Goal: Task Accomplishment & Management: Use online tool/utility

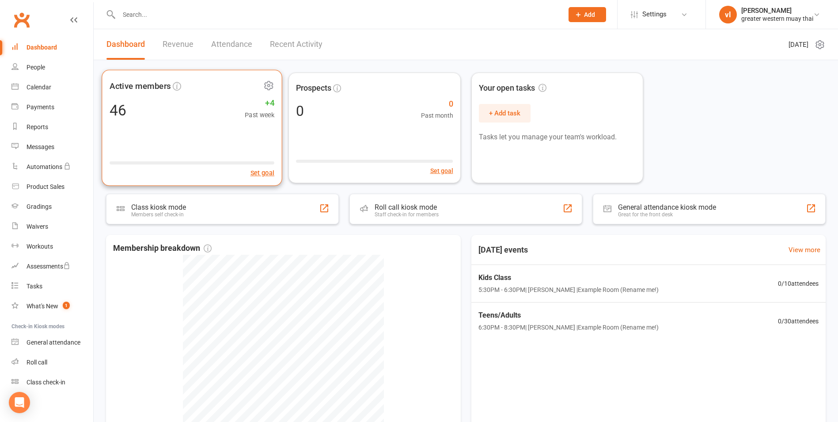
click at [209, 103] on div "46 +4 Past week" at bounding box center [192, 110] width 165 height 20
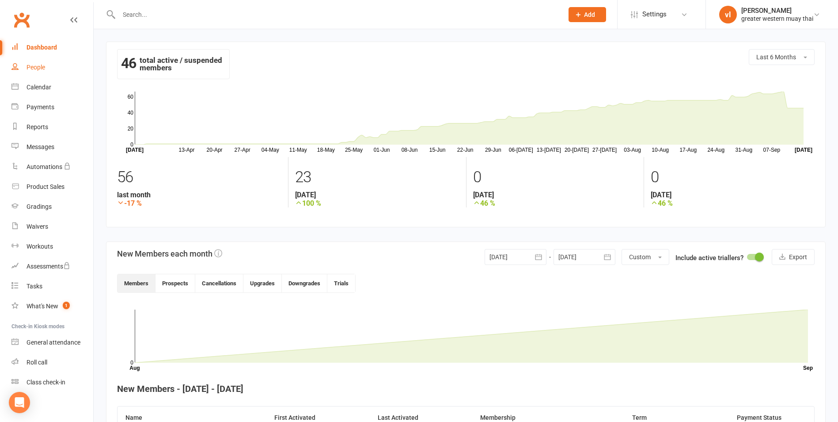
click at [39, 66] on div "People" at bounding box center [36, 67] width 19 height 7
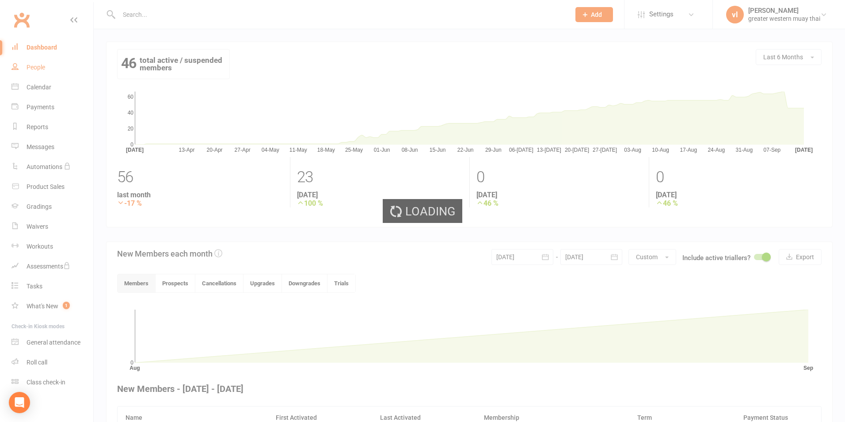
select select "25"
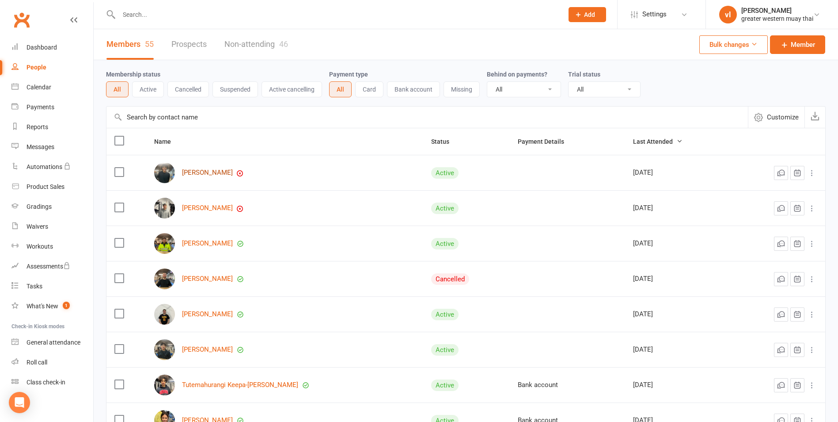
click at [211, 176] on link "[PERSON_NAME]" at bounding box center [207, 173] width 51 height 8
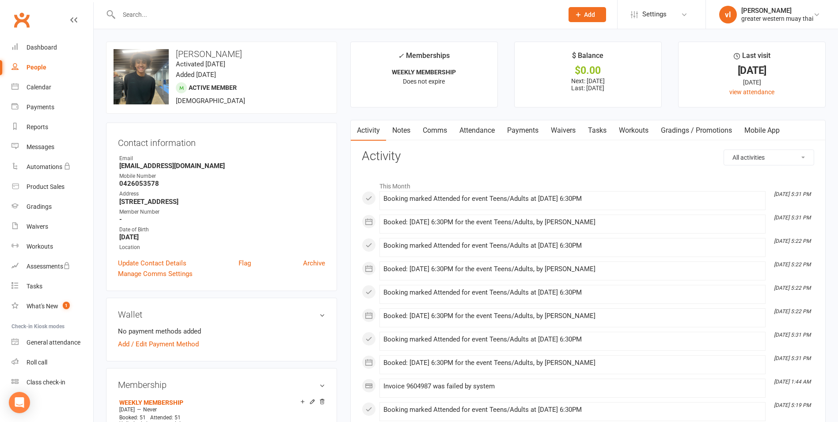
click at [537, 130] on link "Payments" at bounding box center [523, 130] width 44 height 20
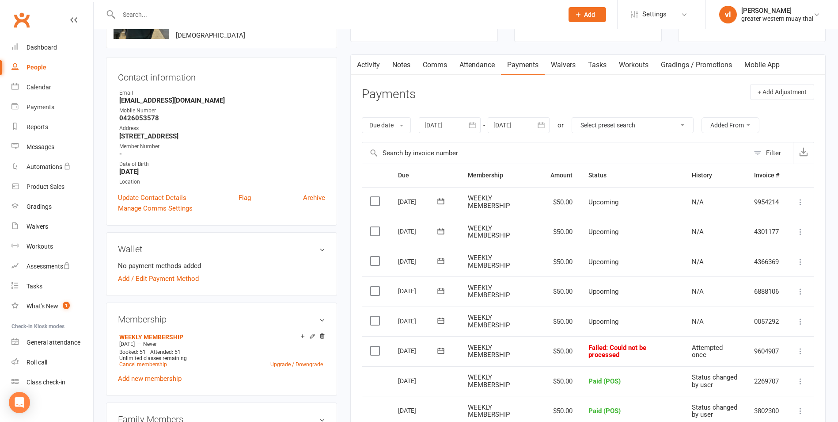
scroll to position [133, 0]
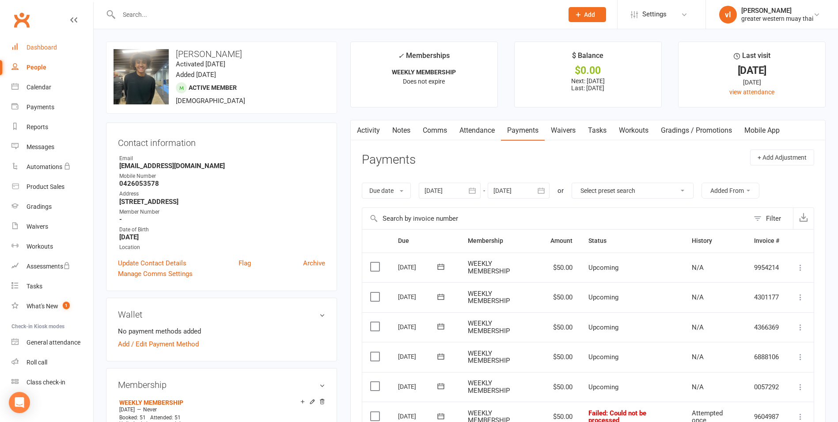
click at [52, 45] on div "Dashboard" at bounding box center [42, 47] width 30 height 7
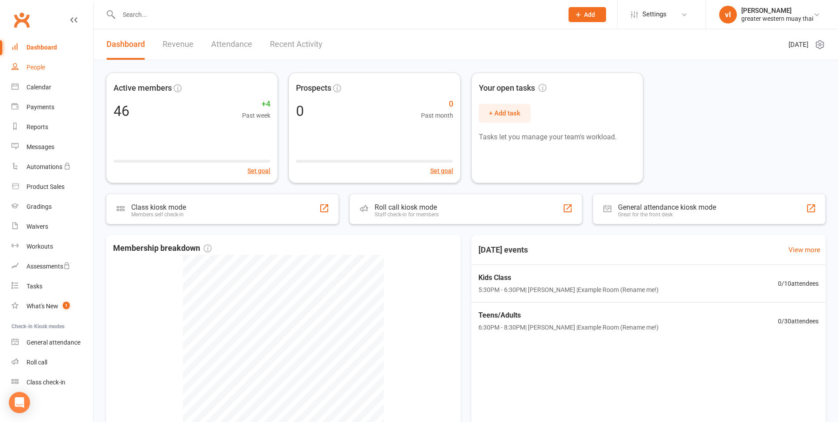
click at [35, 65] on div "People" at bounding box center [36, 67] width 19 height 7
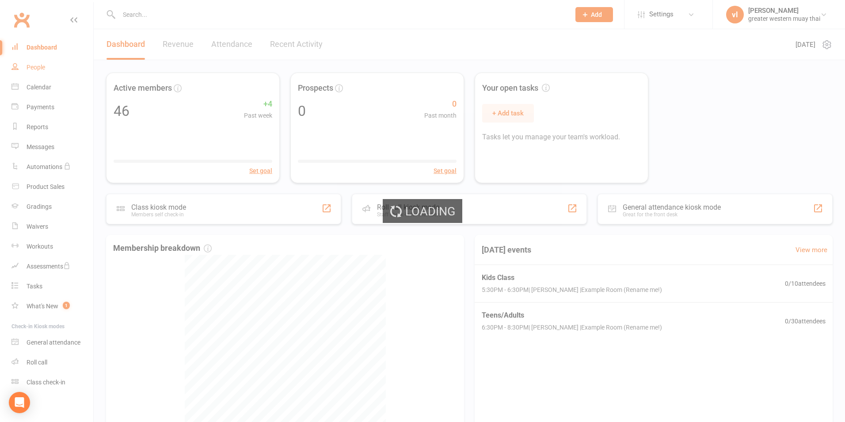
select select "25"
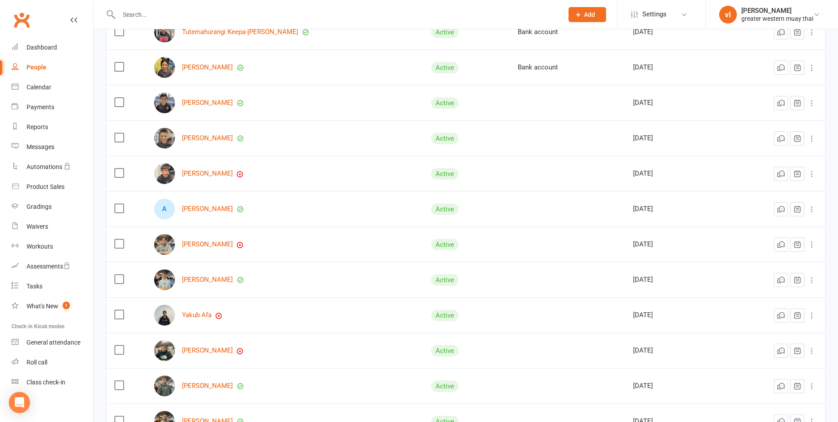
scroll to position [354, 0]
click at [203, 136] on link "[PERSON_NAME]" at bounding box center [207, 137] width 51 height 8
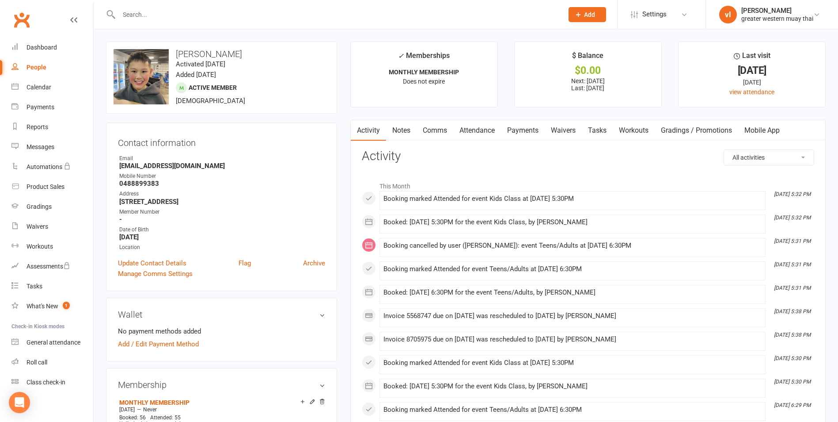
click at [521, 129] on link "Payments" at bounding box center [523, 130] width 44 height 20
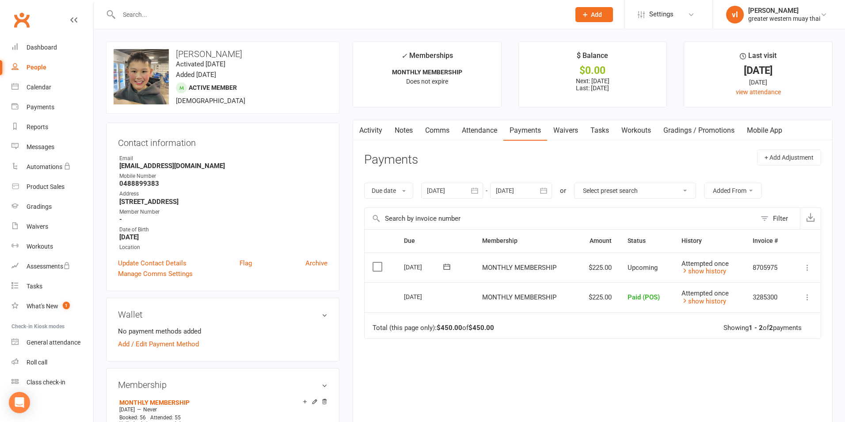
select select "25"
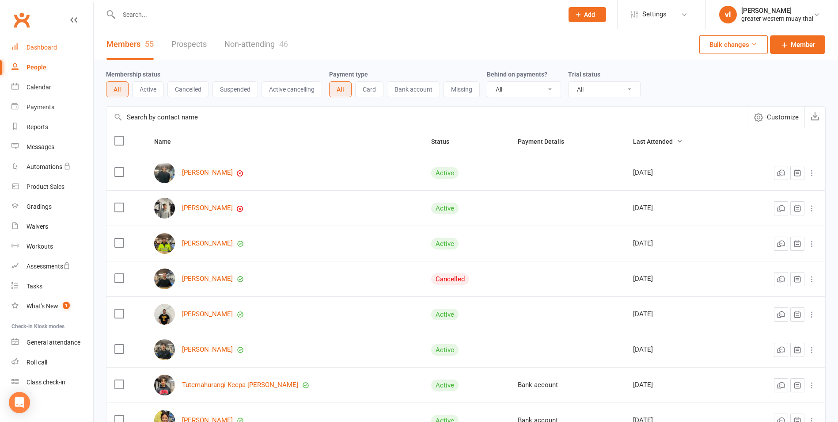
click at [36, 46] on div "Dashboard" at bounding box center [42, 47] width 30 height 7
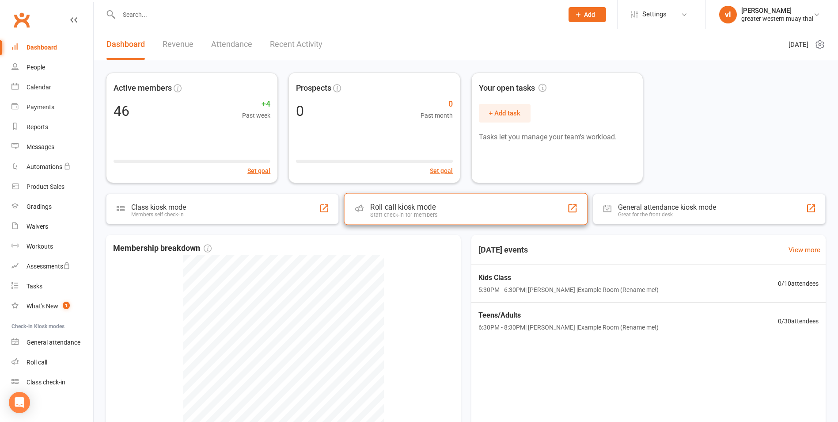
drag, startPoint x: 375, startPoint y: 224, endPoint x: 376, endPoint y: 219, distance: 5.4
click at [375, 223] on div "Roll call kiosk mode Staff check-in for members" at bounding box center [466, 209] width 244 height 32
click at [379, 198] on div "Roll call kiosk mode Staff check-in for members" at bounding box center [466, 209] width 244 height 32
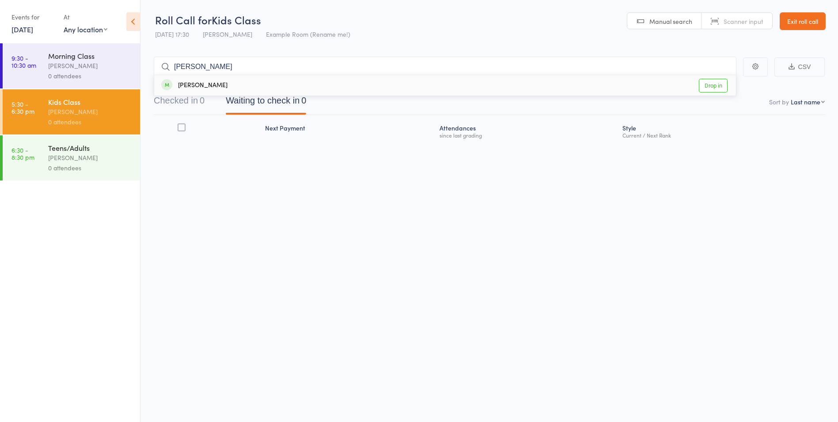
type input "eli"
click at [721, 89] on link "Drop in" at bounding box center [713, 86] width 29 height 14
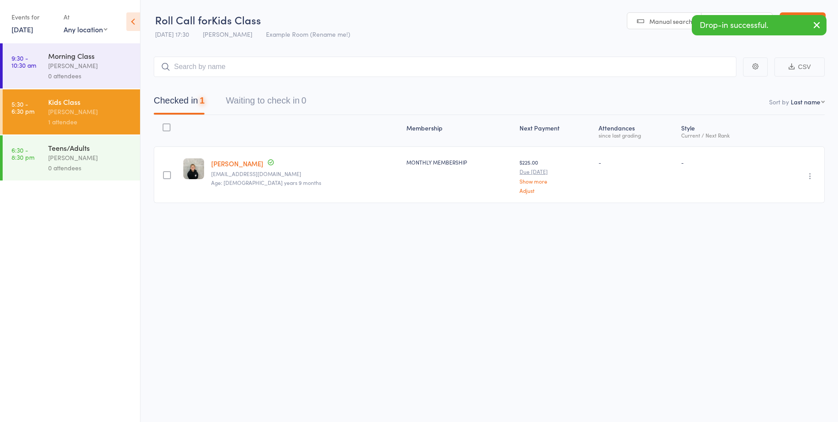
click at [812, 23] on icon "button" at bounding box center [817, 24] width 11 height 11
click at [812, 23] on link "Exit roll call" at bounding box center [803, 21] width 46 height 18
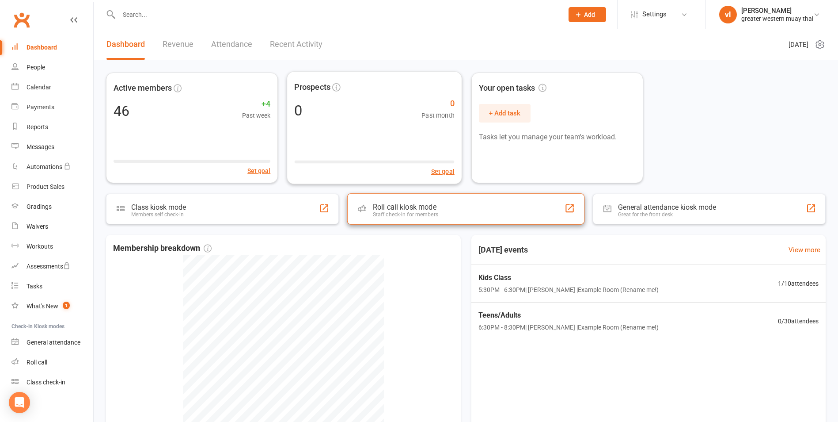
click at [401, 219] on div "Roll call kiosk mode Staff check-in for members" at bounding box center [465, 208] width 237 height 31
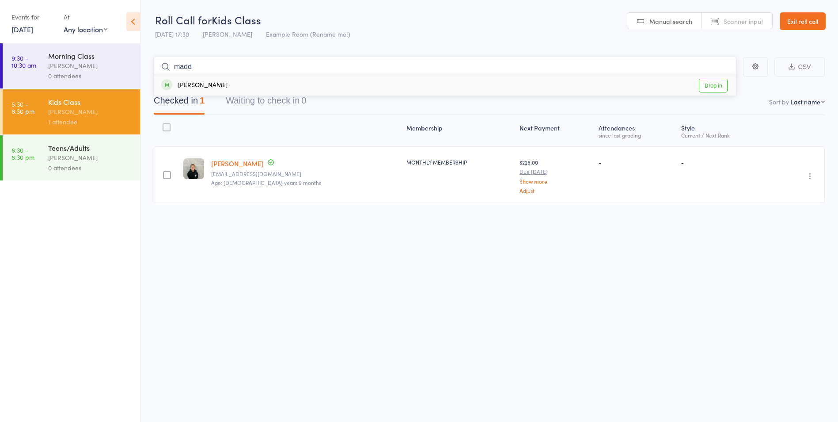
type input "madd"
click at [708, 84] on link "Drop in" at bounding box center [713, 86] width 29 height 14
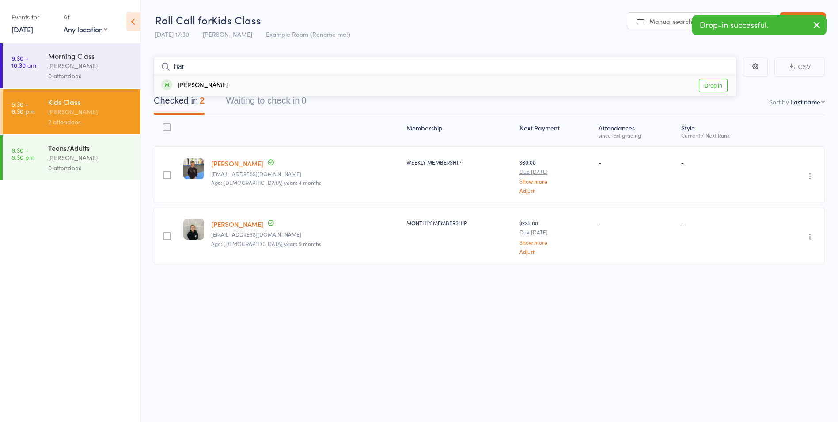
type input "har"
click at [723, 86] on link "Drop in" at bounding box center [713, 86] width 29 height 14
click at [822, 26] on button "button" at bounding box center [816, 25] width 19 height 20
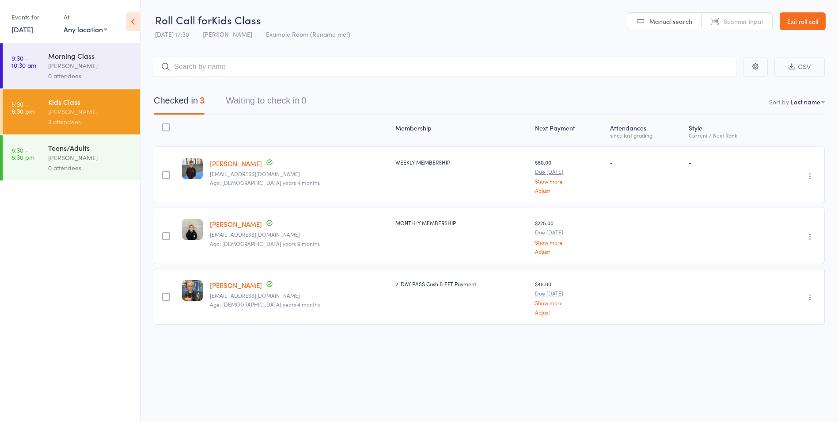
click at [809, 25] on link "Exit roll call" at bounding box center [803, 21] width 46 height 18
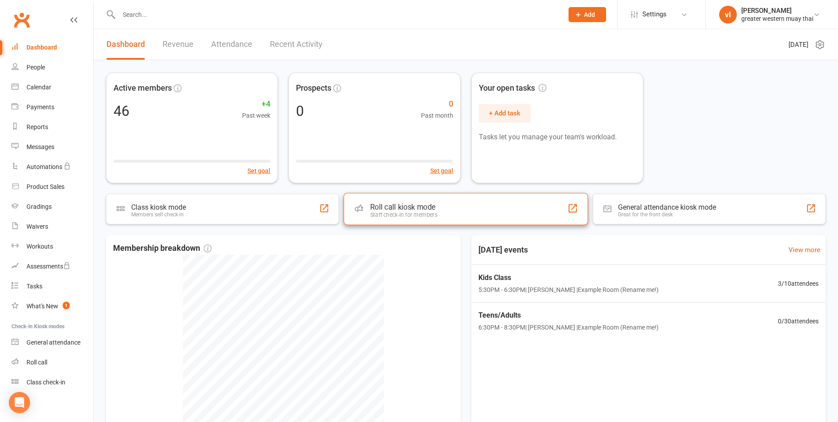
click at [395, 207] on div "Roll call kiosk mode" at bounding box center [403, 206] width 67 height 9
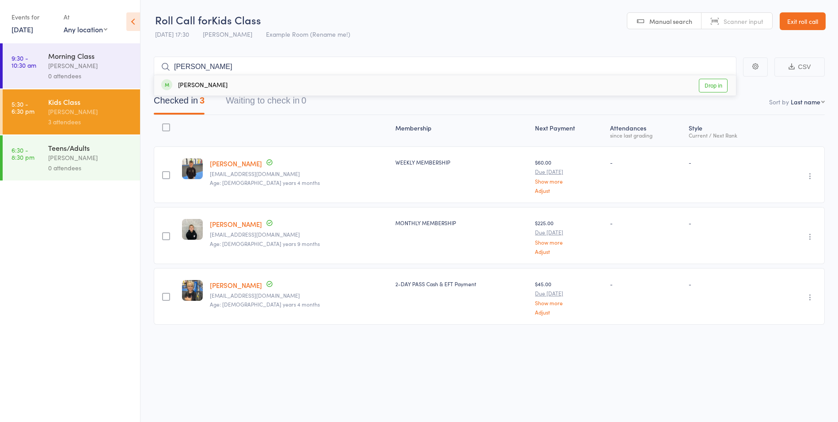
type input "[PERSON_NAME]"
click at [722, 85] on link "Drop in" at bounding box center [713, 86] width 29 height 14
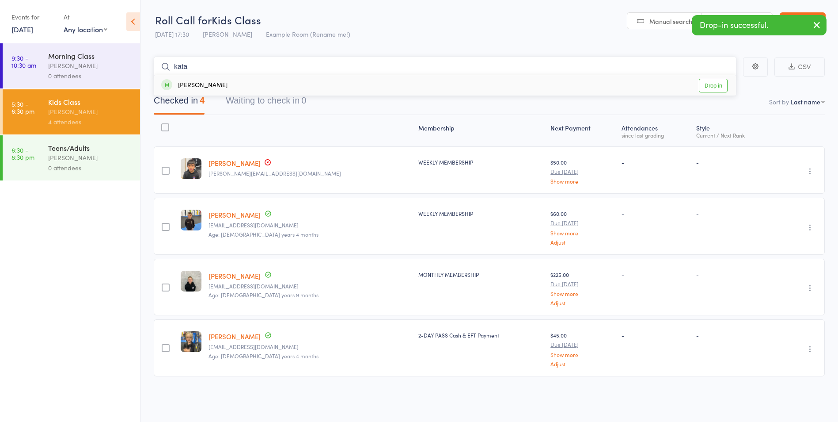
type input "kata"
click at [723, 88] on link "Drop in" at bounding box center [713, 86] width 29 height 14
type input "jord"
click at [703, 85] on link "Drop in" at bounding box center [713, 86] width 29 height 14
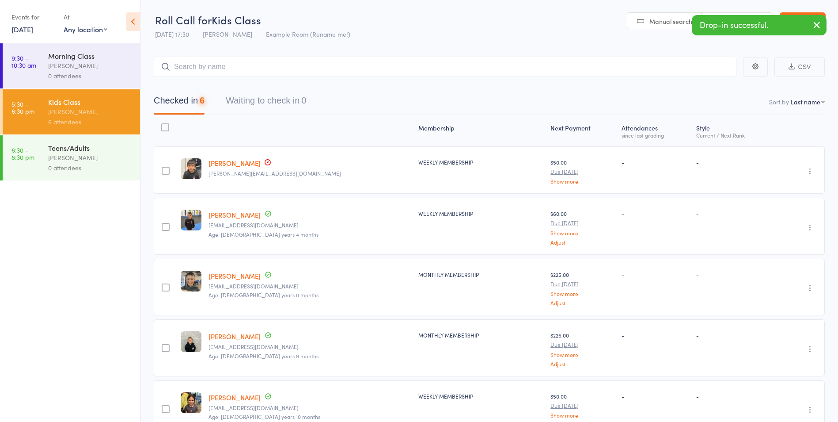
click at [97, 151] on div "Teens/Adults" at bounding box center [90, 148] width 84 height 10
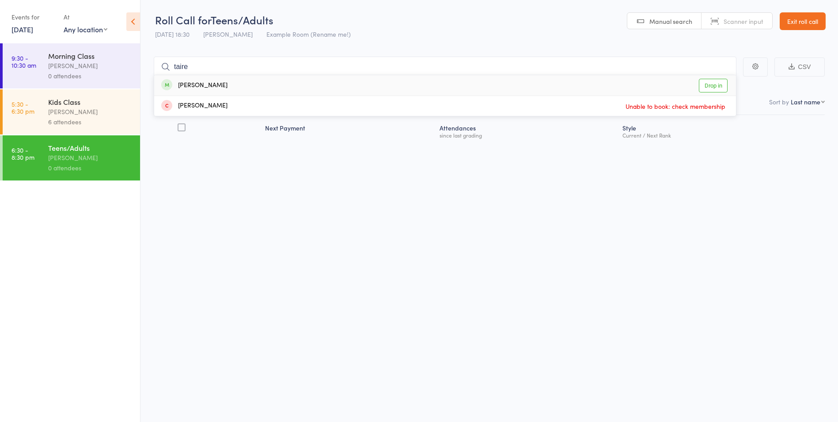
type input "taire"
click at [711, 87] on link "Drop in" at bounding box center [713, 86] width 29 height 14
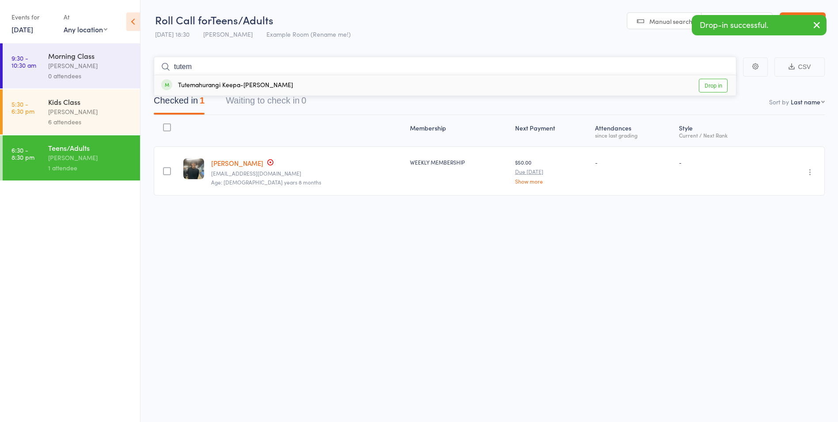
type input "tutem"
click at [712, 82] on link "Drop in" at bounding box center [713, 86] width 29 height 14
click at [811, 25] on button "button" at bounding box center [816, 25] width 19 height 20
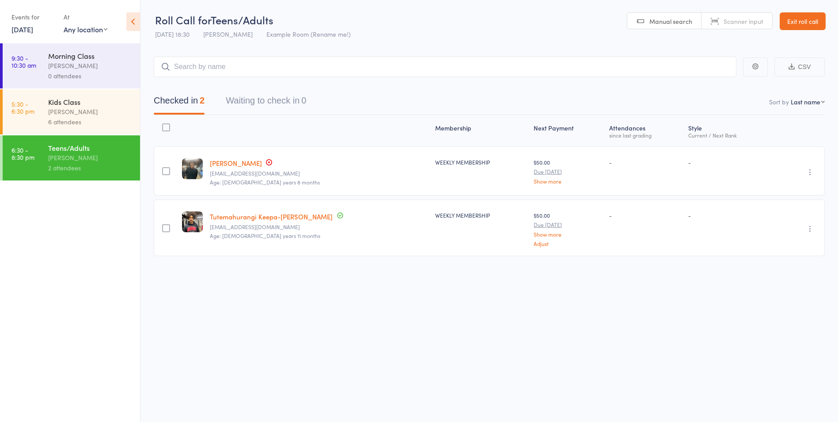
click at [818, 23] on link "Exit roll call" at bounding box center [803, 21] width 46 height 18
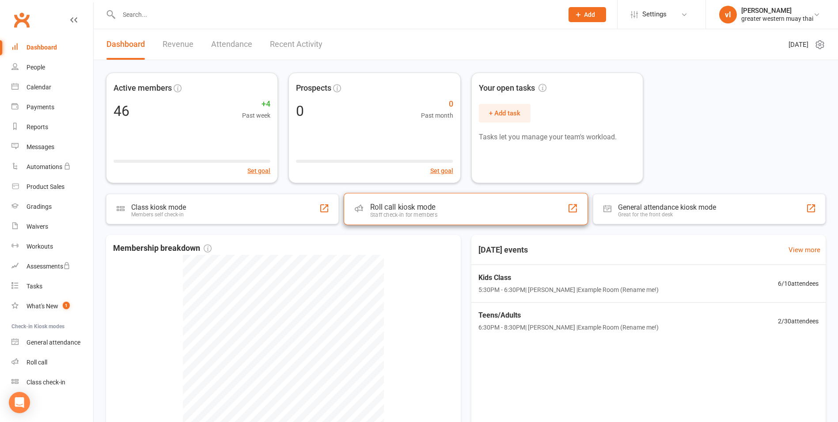
click at [484, 212] on div "Roll call kiosk mode Staff check-in for members" at bounding box center [466, 209] width 244 height 32
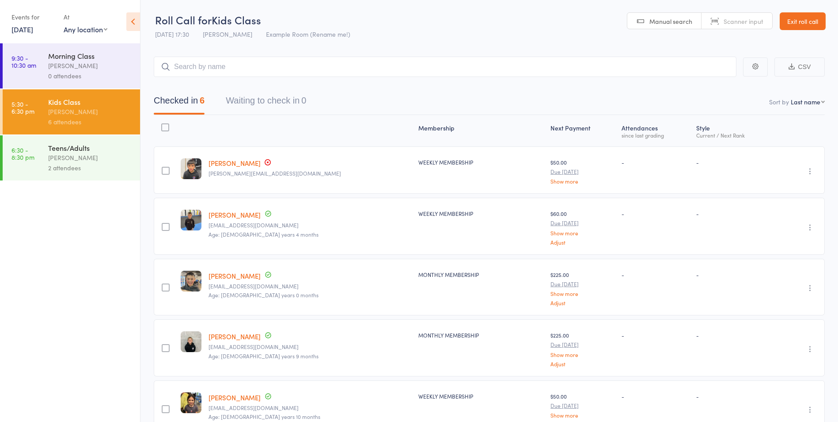
click at [805, 16] on link "Exit roll call" at bounding box center [803, 21] width 46 height 18
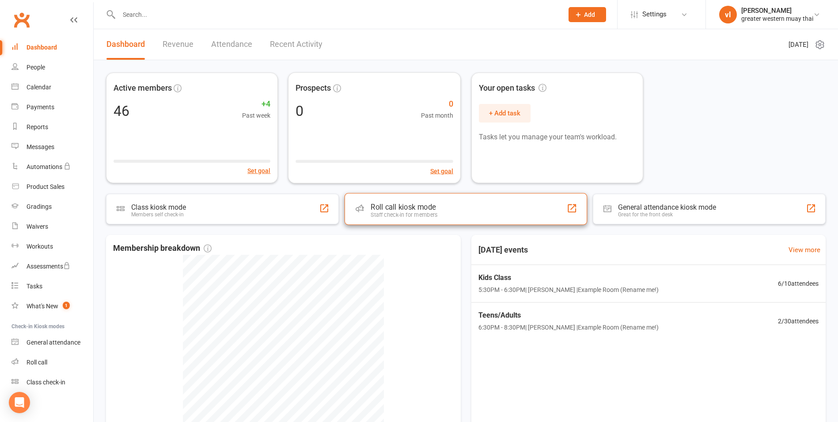
click at [365, 197] on div "Roll call kiosk mode Staff check-in for members" at bounding box center [466, 209] width 243 height 32
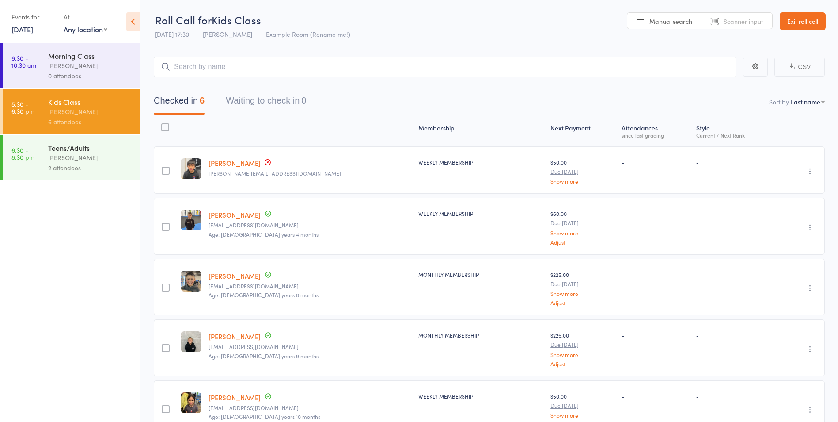
click at [261, 164] on link "[PERSON_NAME]" at bounding box center [235, 162] width 52 height 9
click at [238, 66] on input "search" at bounding box center [445, 67] width 583 height 20
click at [99, 159] on div "[PERSON_NAME]" at bounding box center [90, 157] width 84 height 10
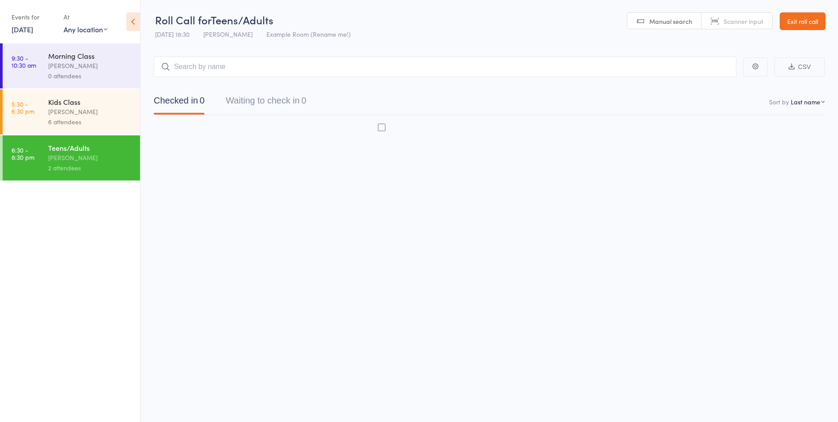
click at [99, 159] on div "[PERSON_NAME]" at bounding box center [90, 157] width 84 height 10
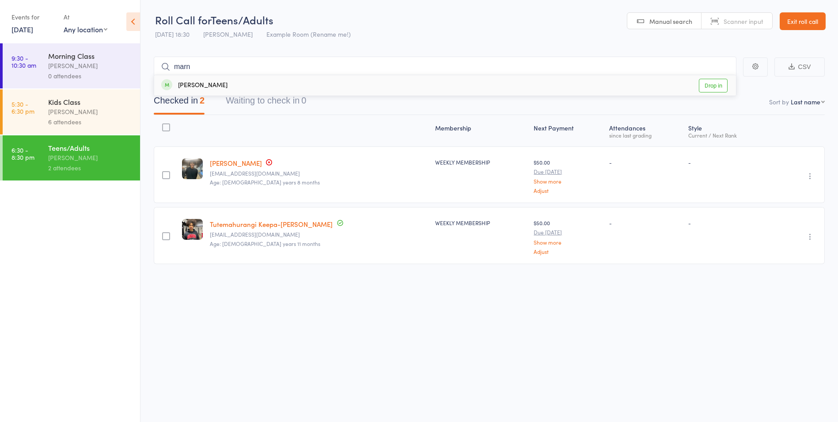
type input "marn"
click at [715, 83] on link "Drop in" at bounding box center [713, 86] width 29 height 14
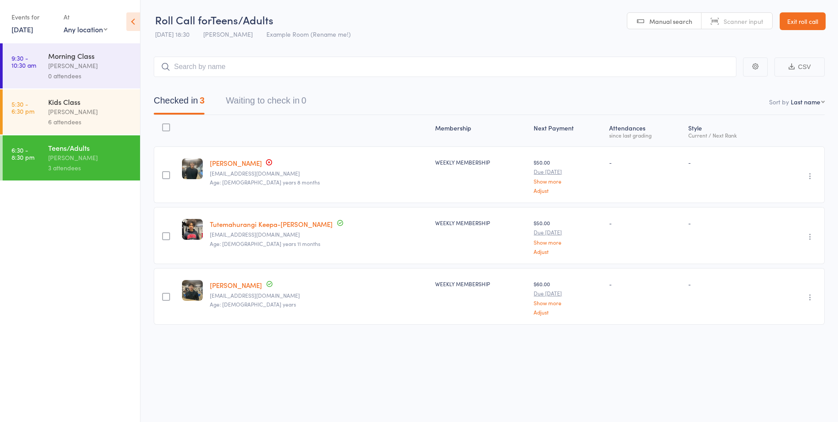
click at [240, 283] on link "Marner Soe" at bounding box center [236, 284] width 52 height 9
click at [230, 160] on link "[PERSON_NAME]" at bounding box center [236, 162] width 52 height 9
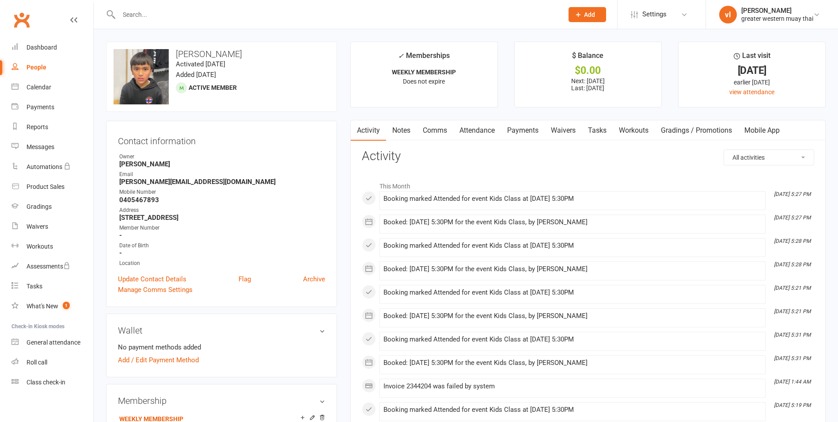
click at [526, 128] on link "Payments" at bounding box center [523, 130] width 44 height 20
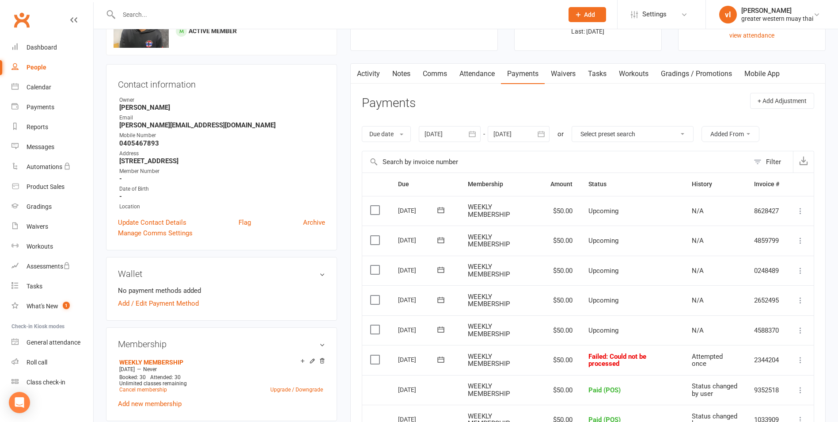
scroll to position [133, 0]
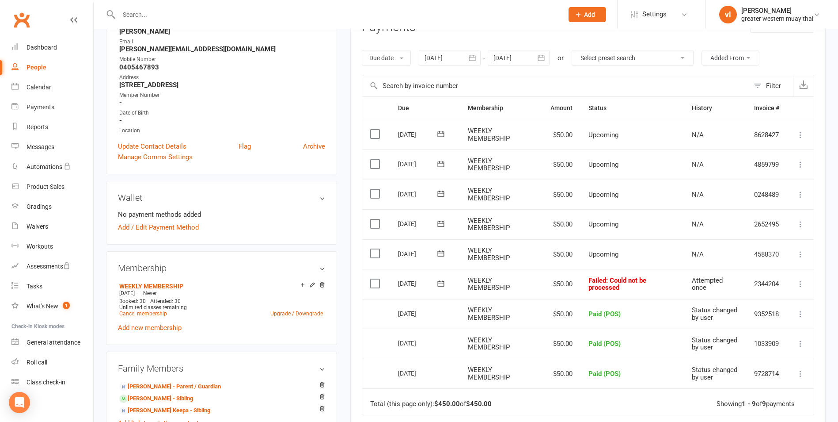
click at [378, 279] on label at bounding box center [376, 283] width 12 height 9
click at [376, 279] on input "checkbox" at bounding box center [373, 279] width 6 height 0
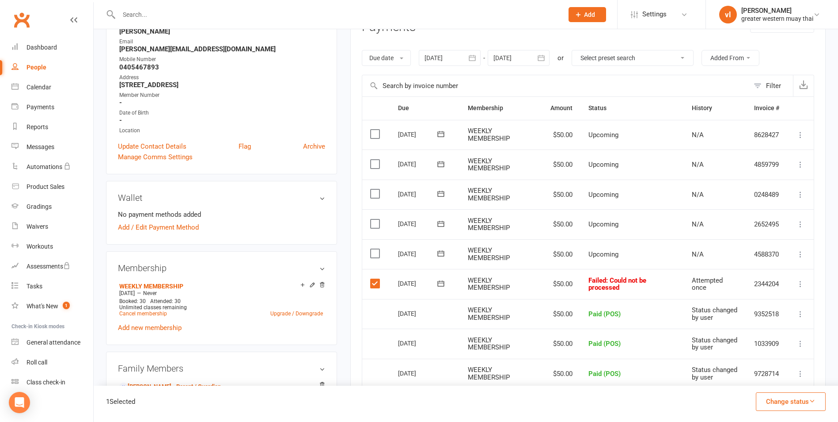
click at [372, 251] on label at bounding box center [376, 253] width 12 height 9
click at [372, 249] on input "checkbox" at bounding box center [373, 249] width 6 height 0
click at [375, 221] on label at bounding box center [376, 223] width 12 height 9
click at [375, 219] on input "checkbox" at bounding box center [373, 219] width 6 height 0
click at [817, 399] on button "Change status" at bounding box center [791, 401] width 70 height 19
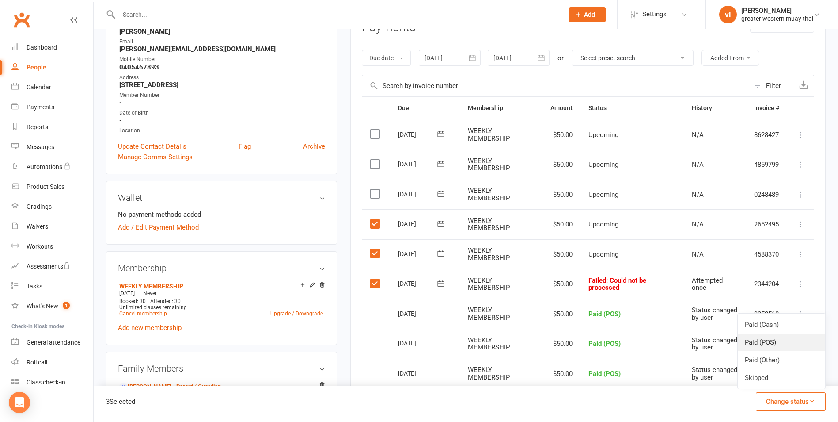
click at [795, 345] on link "Paid (POS)" at bounding box center [781, 342] width 87 height 18
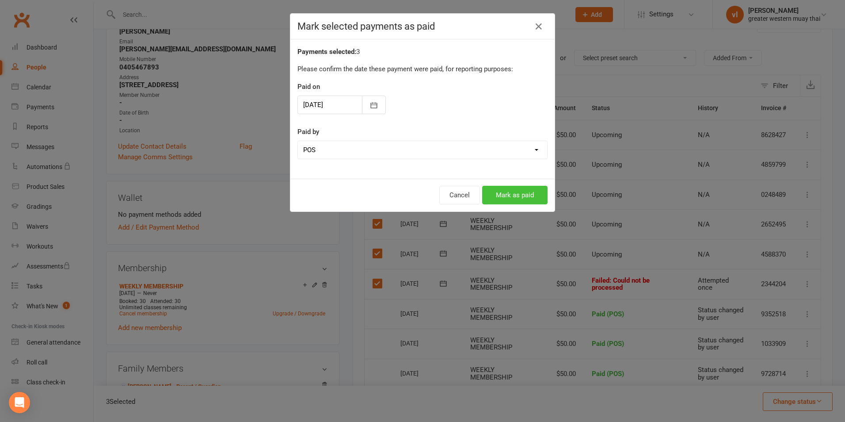
click at [525, 194] on button "Mark as paid" at bounding box center [514, 195] width 65 height 19
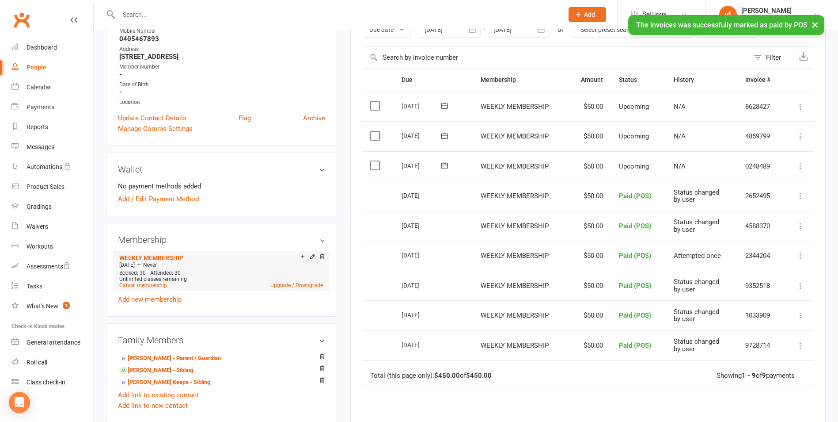
scroll to position [177, 0]
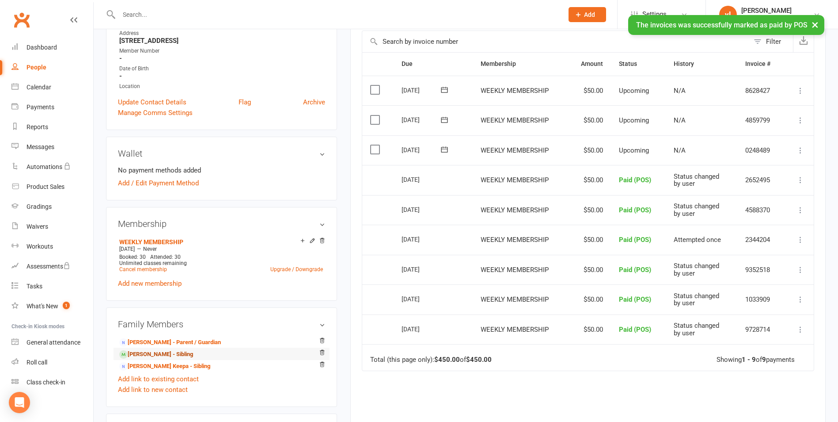
click at [152, 355] on link "Taireina Cooper - Sibling" at bounding box center [156, 354] width 74 height 9
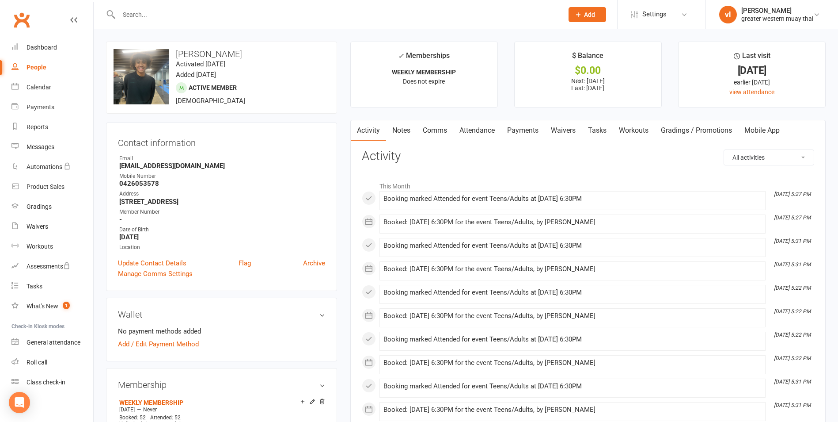
click at [533, 125] on link "Payments" at bounding box center [523, 130] width 44 height 20
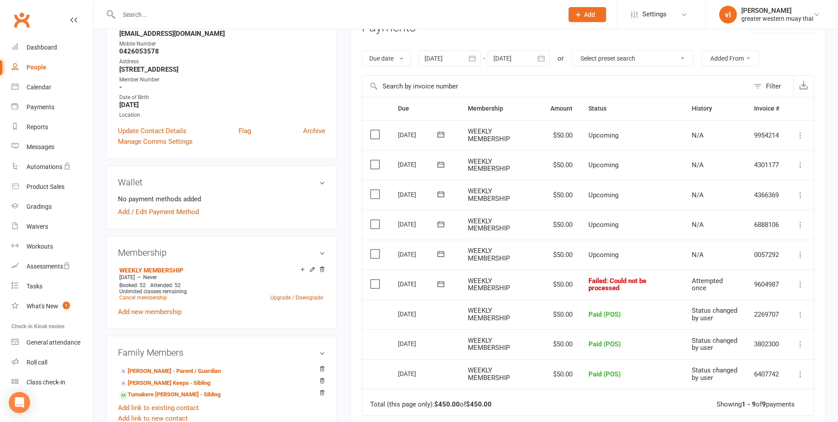
scroll to position [133, 0]
click at [374, 281] on label at bounding box center [376, 283] width 12 height 9
click at [374, 279] on input "checkbox" at bounding box center [373, 279] width 6 height 0
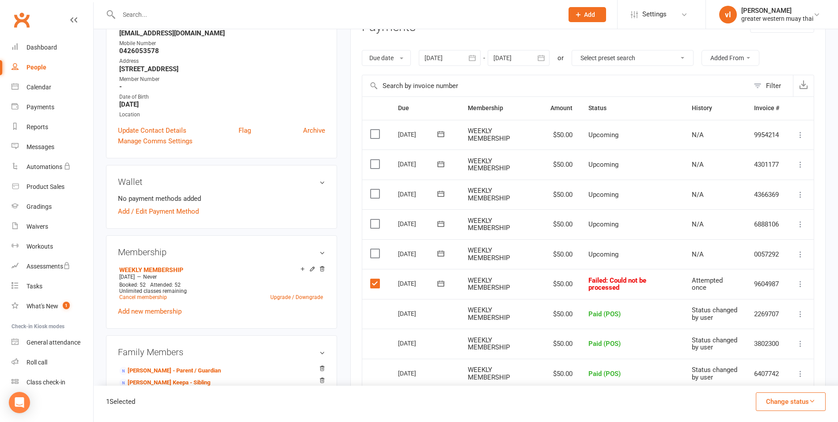
click at [378, 252] on label at bounding box center [376, 253] width 12 height 9
click at [376, 249] on input "checkbox" at bounding box center [373, 249] width 6 height 0
click at [372, 221] on label at bounding box center [376, 223] width 12 height 9
click at [372, 219] on input "checkbox" at bounding box center [373, 219] width 6 height 0
click at [790, 400] on button "Change status" at bounding box center [791, 401] width 70 height 19
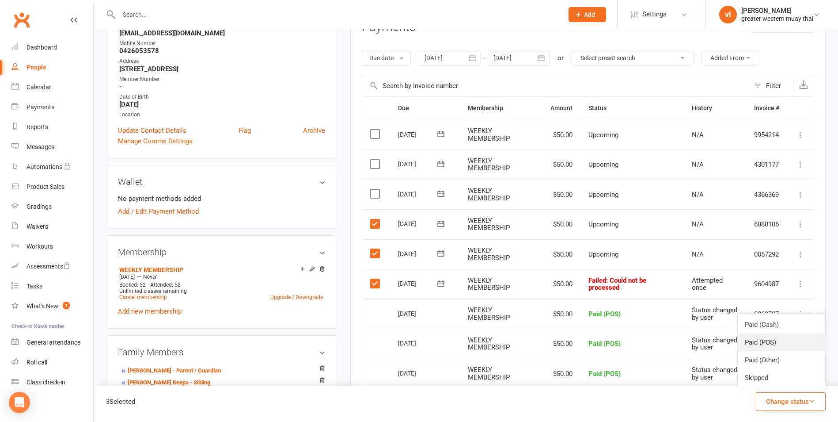
click at [767, 343] on link "Paid (POS)" at bounding box center [781, 342] width 87 height 18
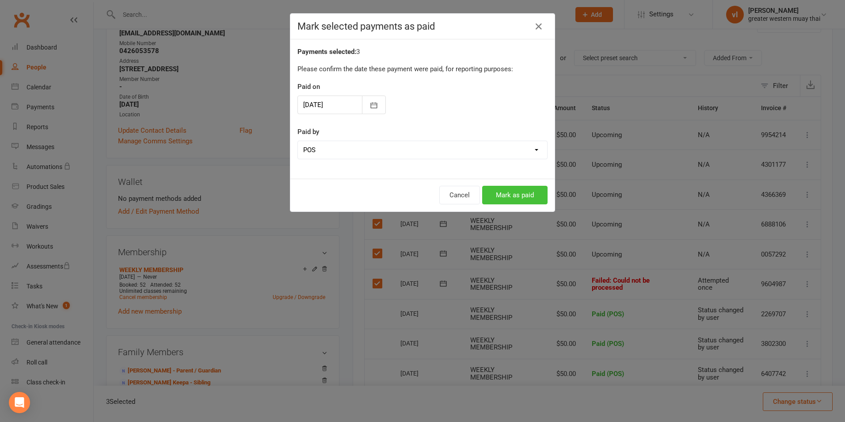
click at [523, 198] on button "Mark as paid" at bounding box center [514, 195] width 65 height 19
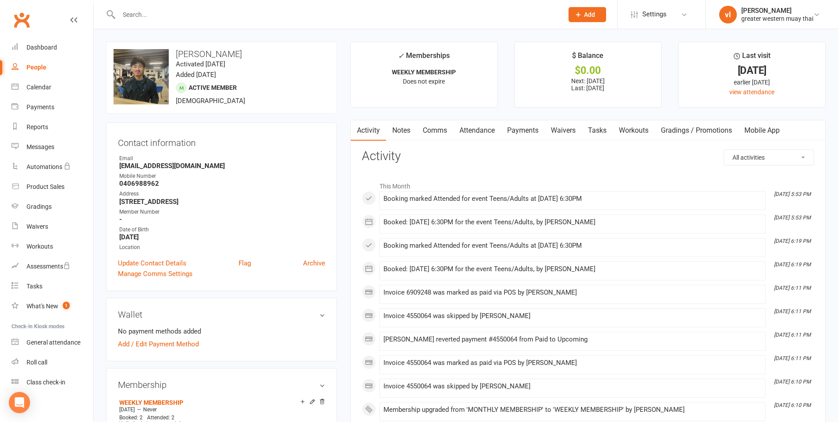
click at [528, 131] on link "Payments" at bounding box center [523, 130] width 44 height 20
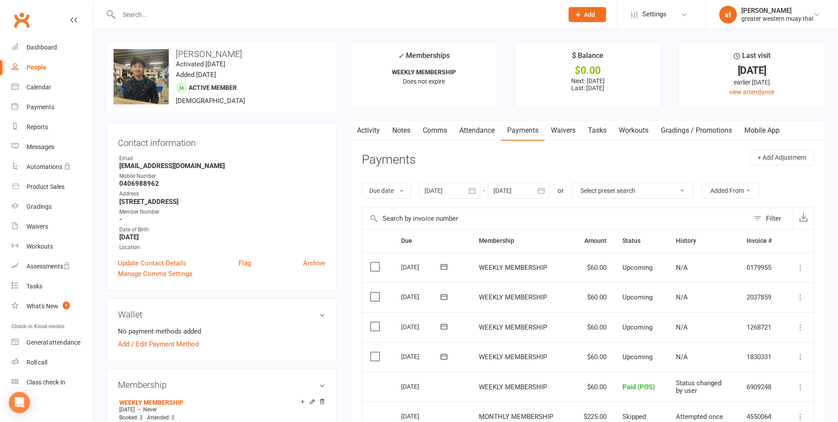
scroll to position [44, 0]
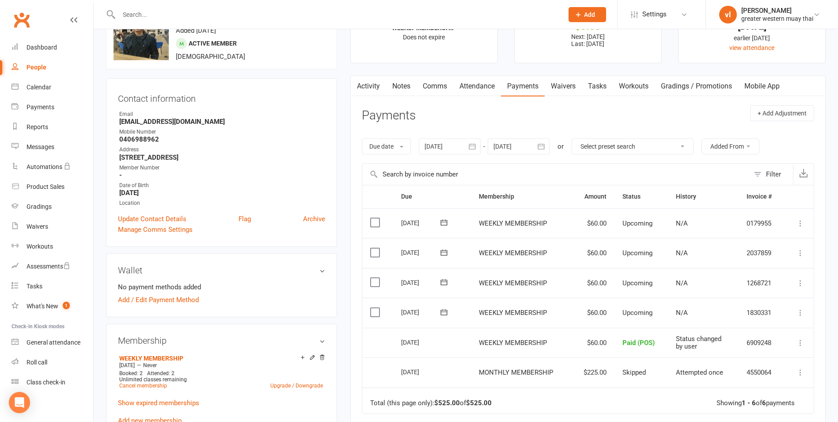
drag, startPoint x: 444, startPoint y: 91, endPoint x: 467, endPoint y: 89, distance: 22.6
click at [446, 89] on link "Comms" at bounding box center [435, 86] width 37 height 20
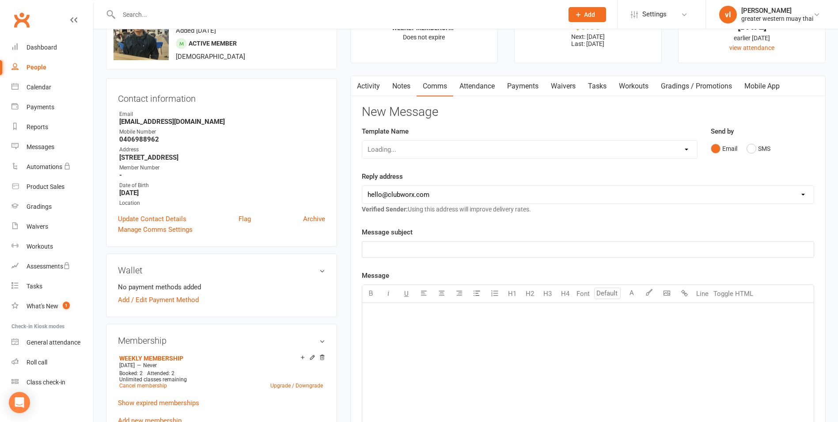
drag, startPoint x: 477, startPoint y: 87, endPoint x: 464, endPoint y: 87, distance: 13.3
click at [475, 87] on link "Attendance" at bounding box center [477, 86] width 48 height 20
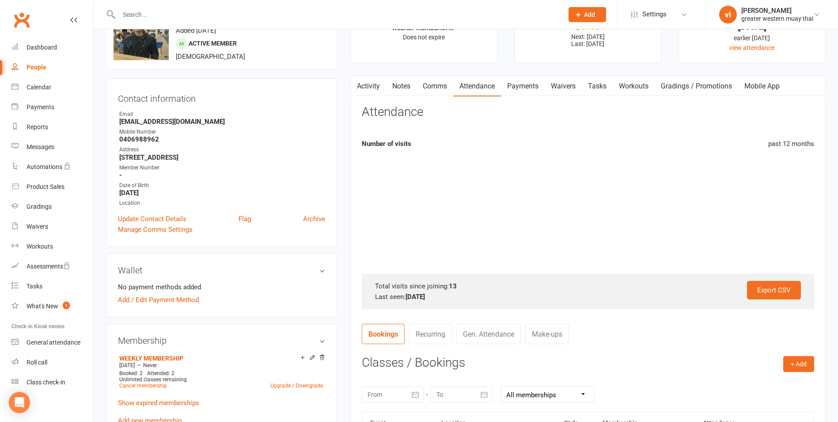
click at [386, 86] on link "Activity" at bounding box center [368, 86] width 35 height 20
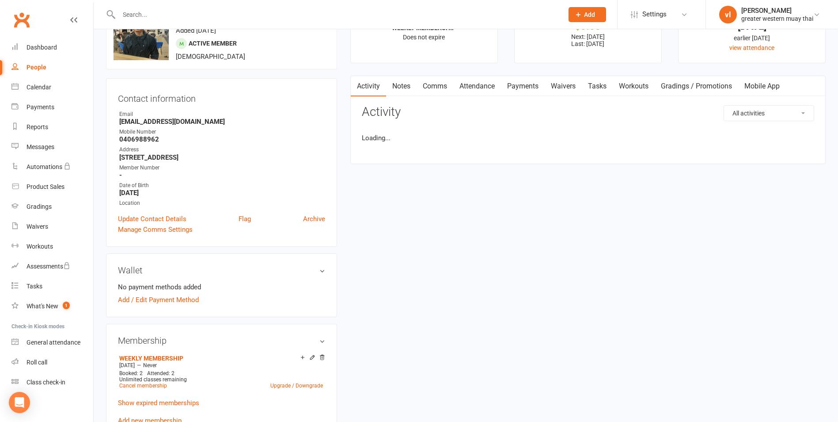
click at [394, 85] on link "Notes" at bounding box center [401, 86] width 30 height 20
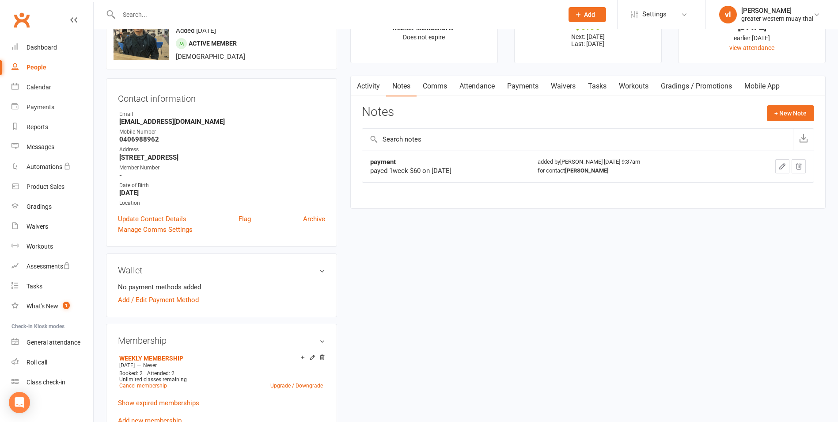
click at [376, 90] on link "Activity" at bounding box center [368, 86] width 35 height 20
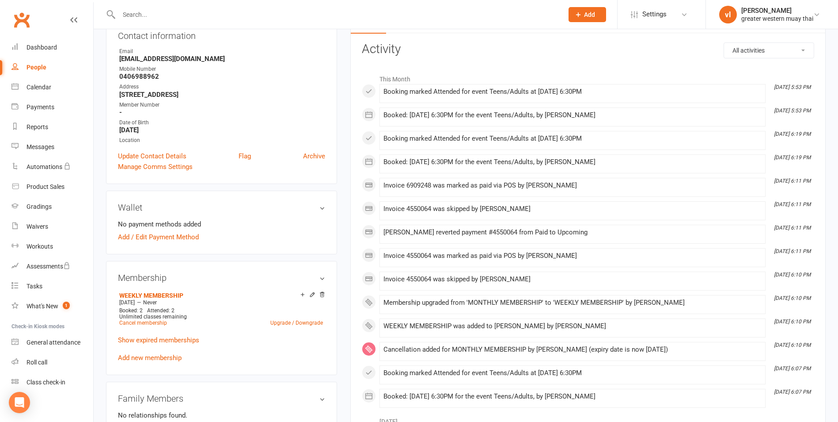
scroll to position [88, 0]
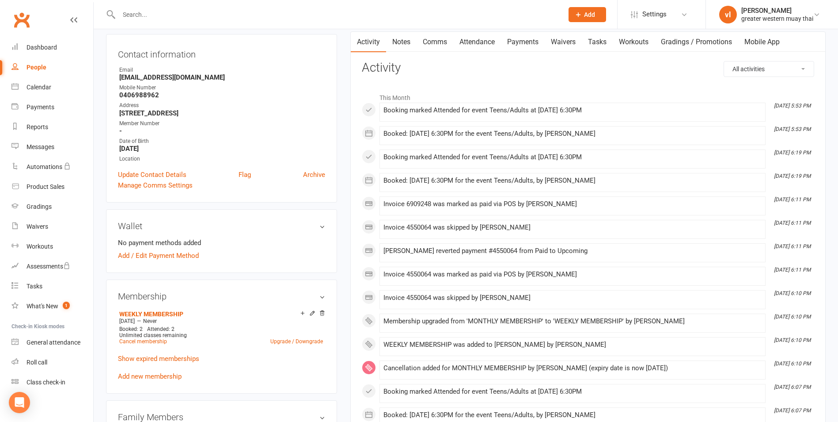
click at [504, 46] on link "Payments" at bounding box center [523, 42] width 44 height 20
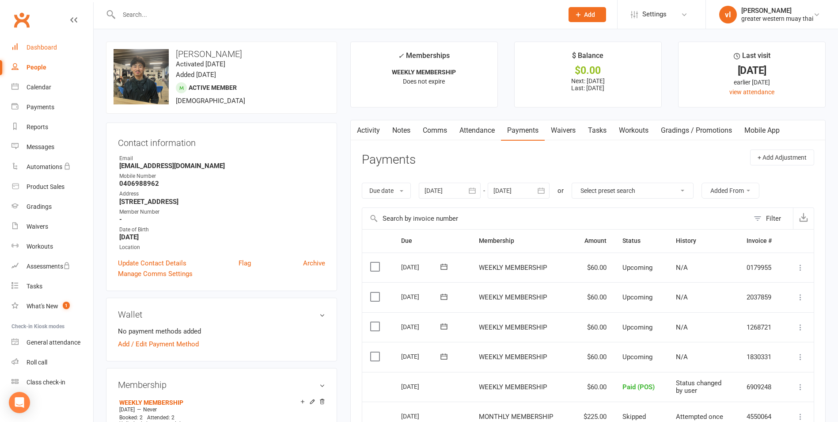
click at [57, 53] on link "Dashboard" at bounding box center [52, 48] width 82 height 20
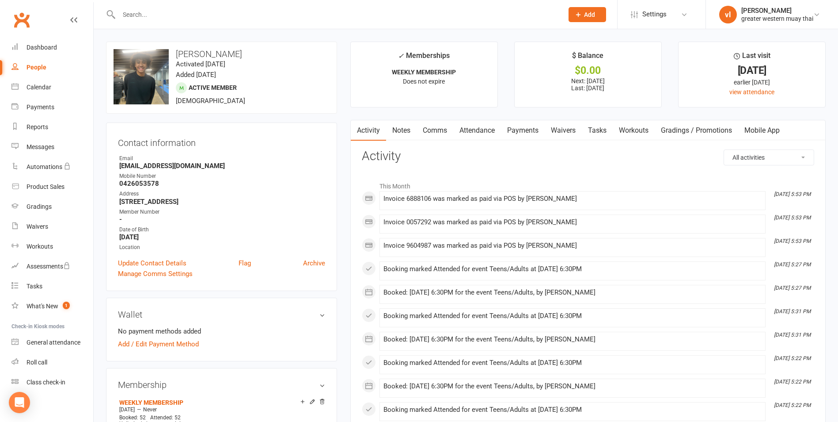
click at [551, 130] on link "Waivers" at bounding box center [563, 130] width 37 height 20
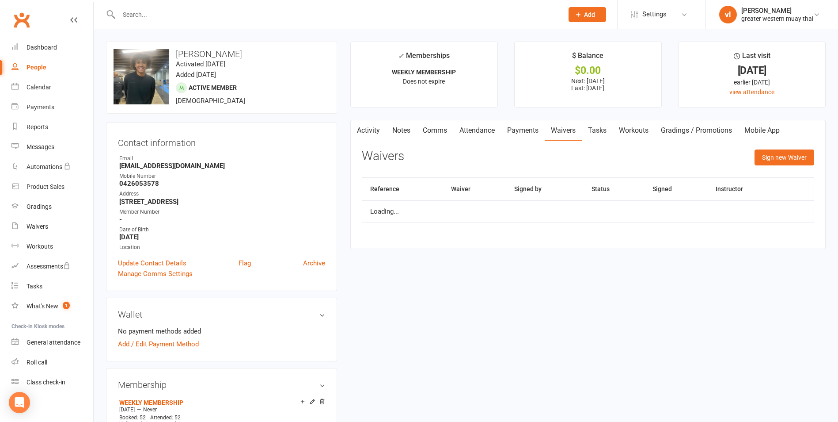
click at [537, 131] on link "Payments" at bounding box center [523, 130] width 44 height 20
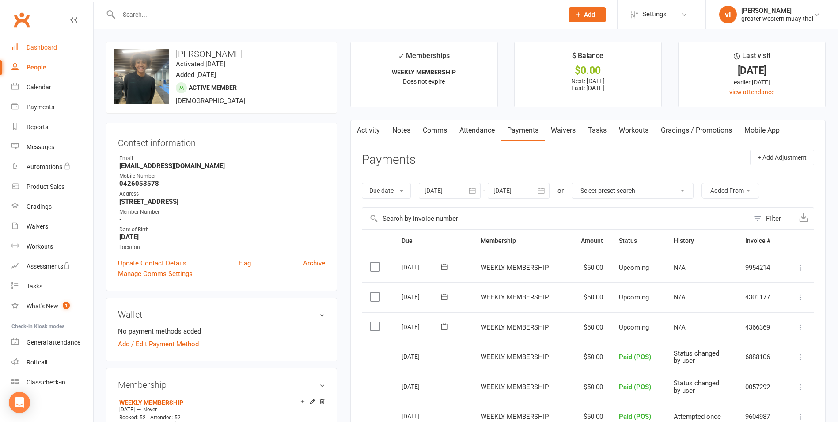
click at [32, 50] on div "Dashboard" at bounding box center [42, 47] width 30 height 7
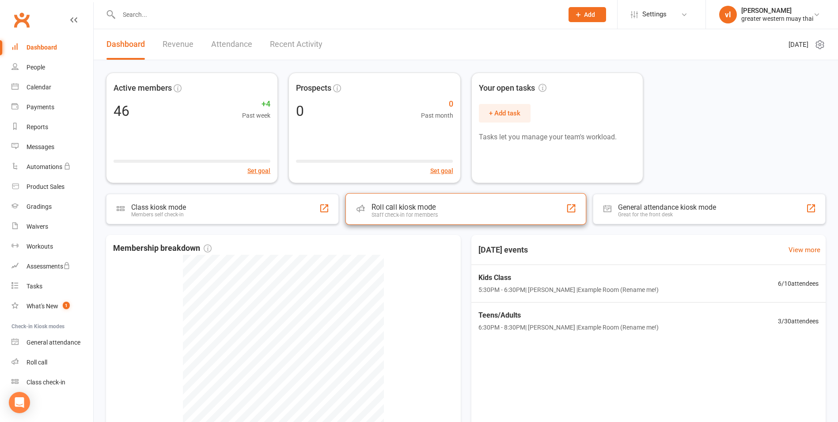
click at [451, 208] on div "Roll call kiosk mode Staff check-in for members" at bounding box center [466, 208] width 241 height 31
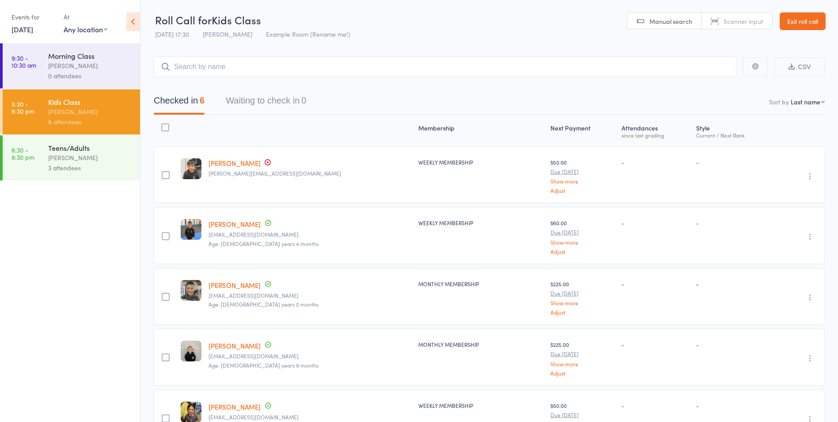
click at [69, 157] on div "[PERSON_NAME]" at bounding box center [90, 157] width 84 height 10
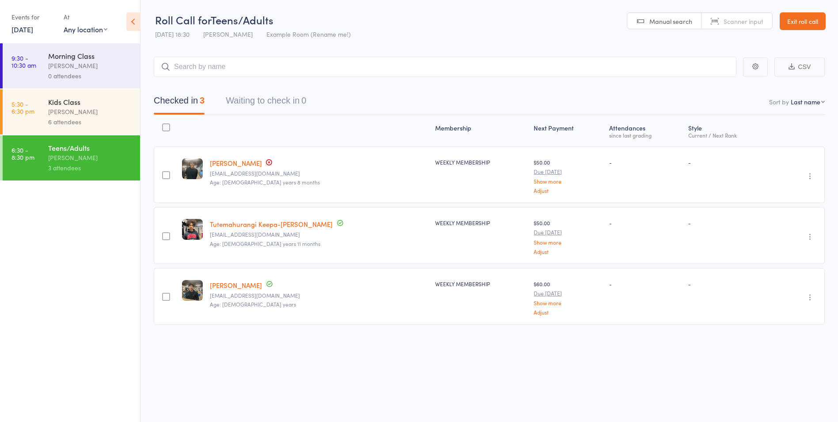
click at [67, 114] on div "[PERSON_NAME]" at bounding box center [90, 111] width 84 height 10
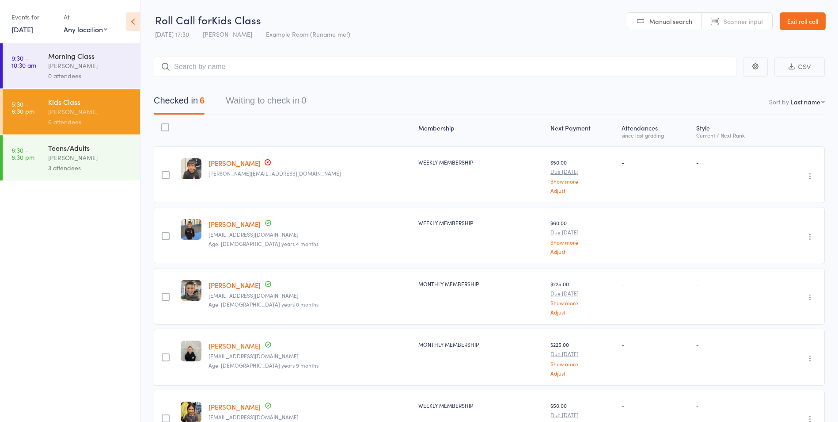
click at [84, 156] on div "[PERSON_NAME]" at bounding box center [90, 157] width 84 height 10
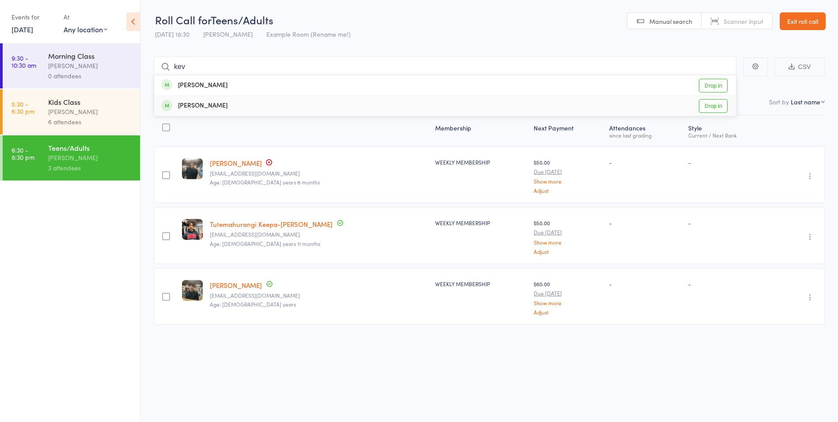
type input "kev"
click at [706, 105] on link "Drop in" at bounding box center [713, 106] width 29 height 14
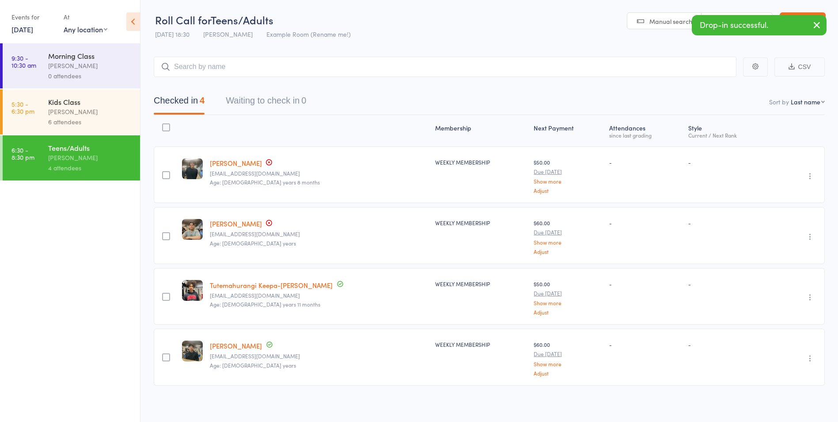
click at [813, 28] on icon "button" at bounding box center [817, 24] width 11 height 11
click at [808, 16] on link "Exit roll call" at bounding box center [803, 21] width 46 height 18
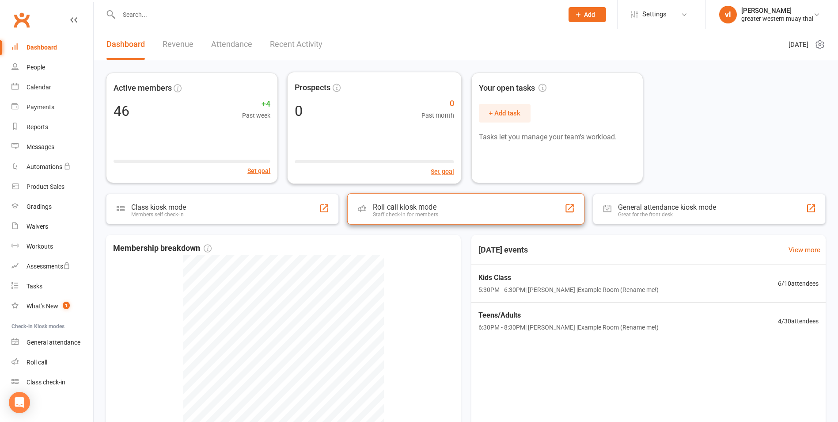
click at [382, 201] on div "Roll call kiosk mode Staff check-in for members" at bounding box center [465, 208] width 237 height 31
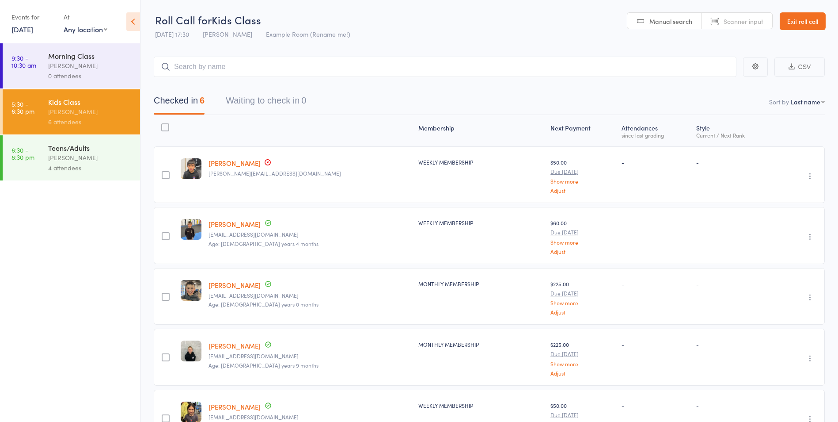
click at [103, 159] on div "[PERSON_NAME]" at bounding box center [90, 157] width 84 height 10
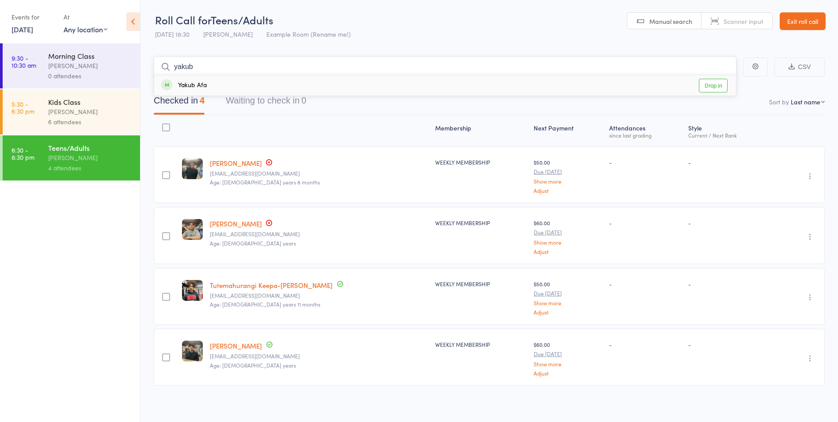
type input "yakub"
click at [725, 81] on link "Drop in" at bounding box center [713, 86] width 29 height 14
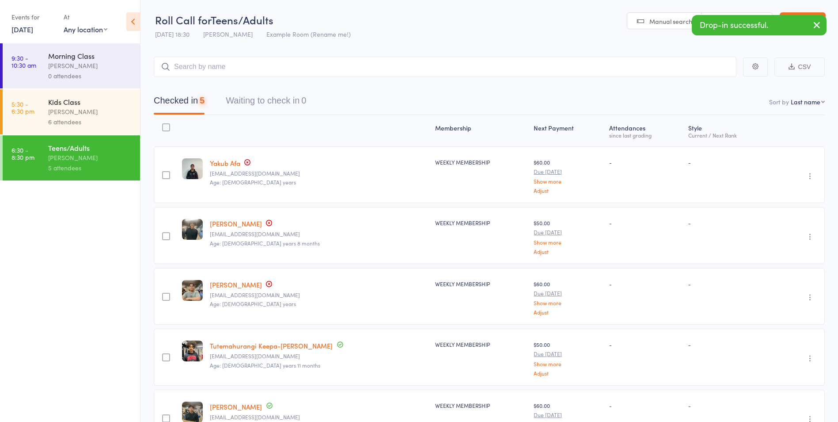
click at [810, 25] on button "button" at bounding box center [816, 25] width 19 height 20
click at [228, 225] on link "[PERSON_NAME]" at bounding box center [236, 223] width 52 height 9
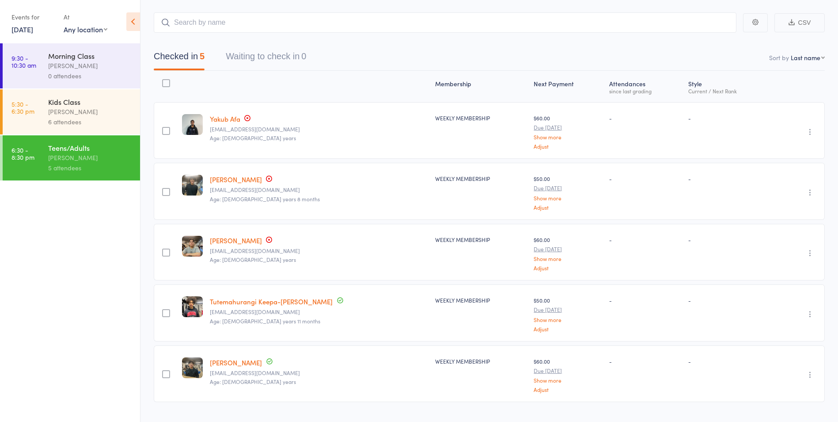
click at [223, 240] on link "[PERSON_NAME]" at bounding box center [236, 240] width 52 height 9
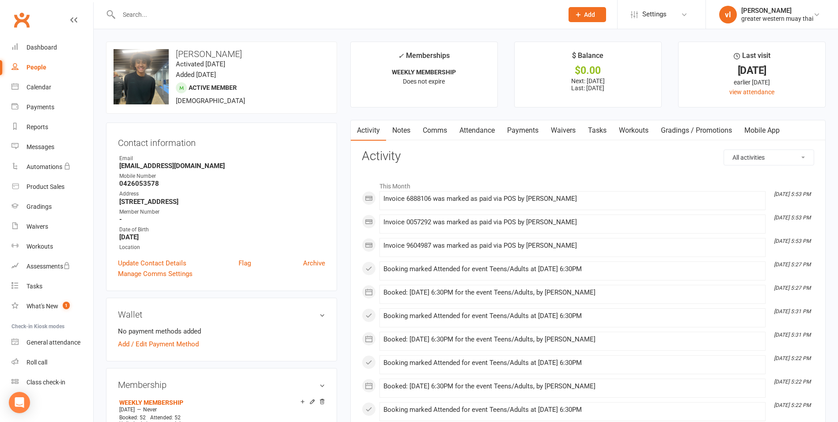
click at [544, 138] on link "Payments" at bounding box center [523, 130] width 44 height 20
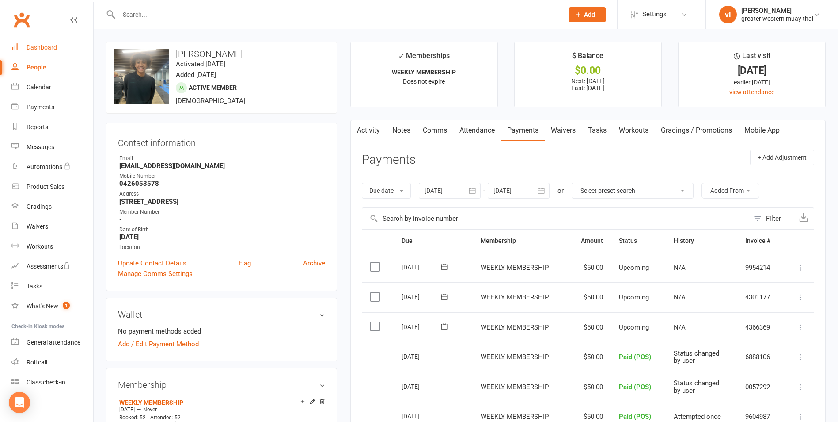
click at [37, 47] on div "Dashboard" at bounding box center [42, 47] width 30 height 7
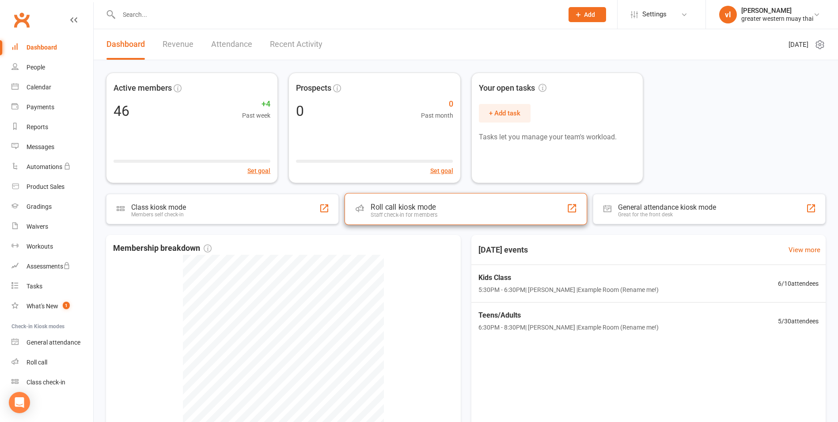
click at [423, 212] on div "Staff check-in for members" at bounding box center [404, 214] width 67 height 7
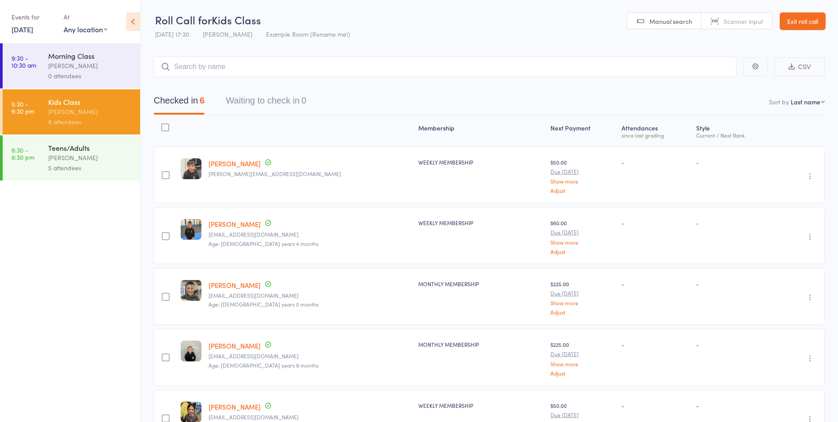
click at [97, 156] on div "[PERSON_NAME]" at bounding box center [90, 157] width 84 height 10
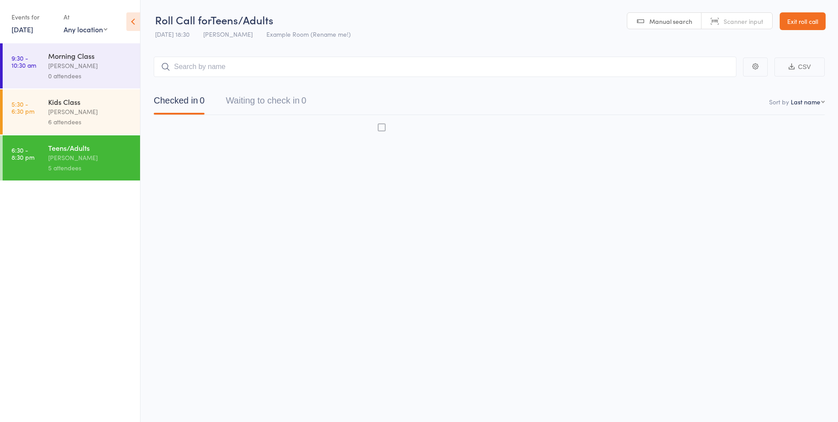
click at [96, 156] on div "[PERSON_NAME]" at bounding box center [90, 157] width 84 height 10
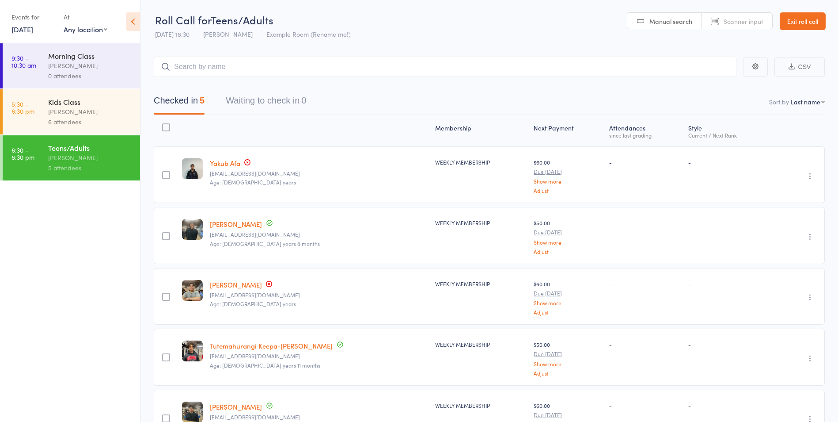
click at [805, 16] on link "Exit roll call" at bounding box center [803, 21] width 46 height 18
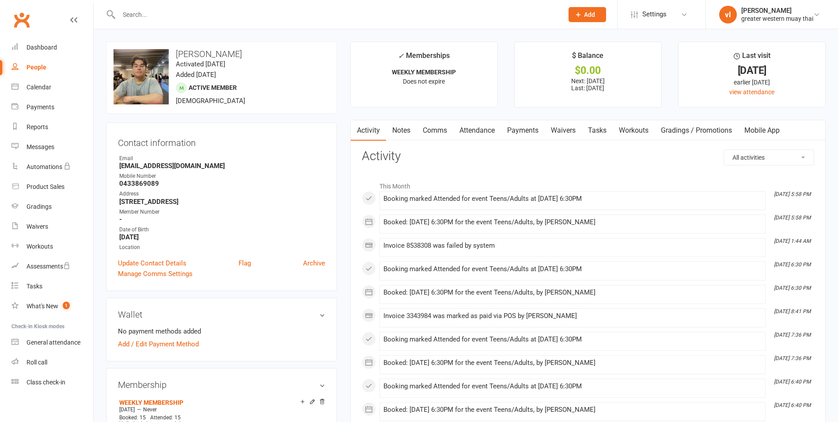
click at [521, 132] on link "Payments" at bounding box center [523, 130] width 44 height 20
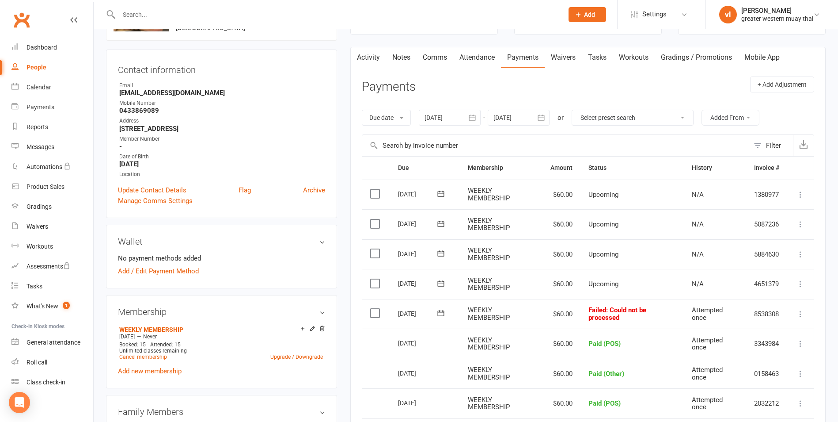
scroll to position [44, 0]
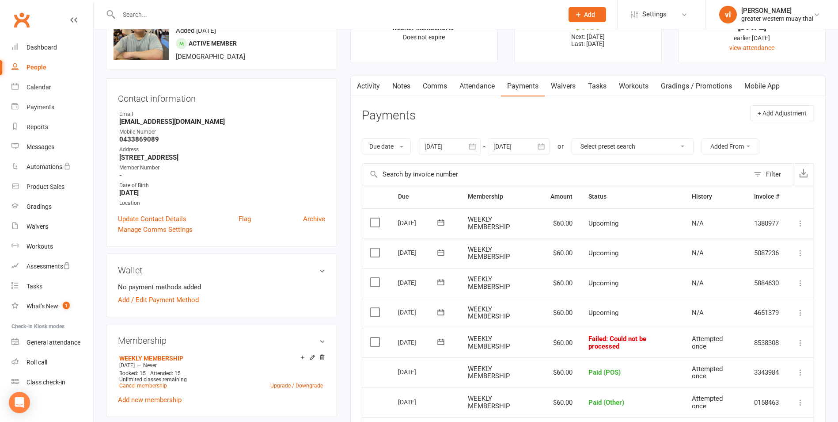
click at [378, 343] on label at bounding box center [376, 341] width 12 height 9
click at [376, 337] on input "checkbox" at bounding box center [373, 337] width 6 height 0
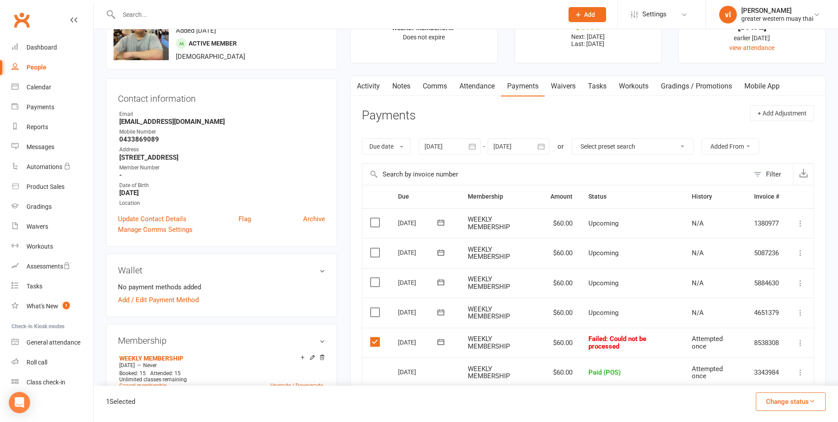
click at [376, 342] on label at bounding box center [376, 341] width 12 height 9
click at [376, 337] on input "checkbox" at bounding box center [373, 337] width 6 height 0
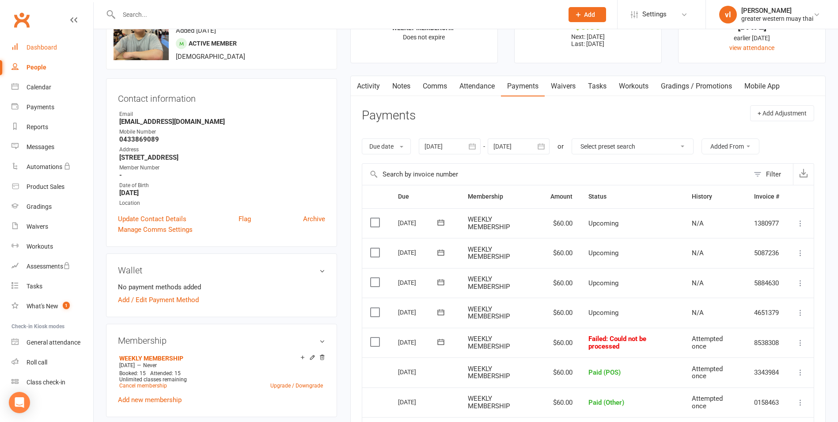
click at [61, 55] on link "Dashboard" at bounding box center [52, 48] width 82 height 20
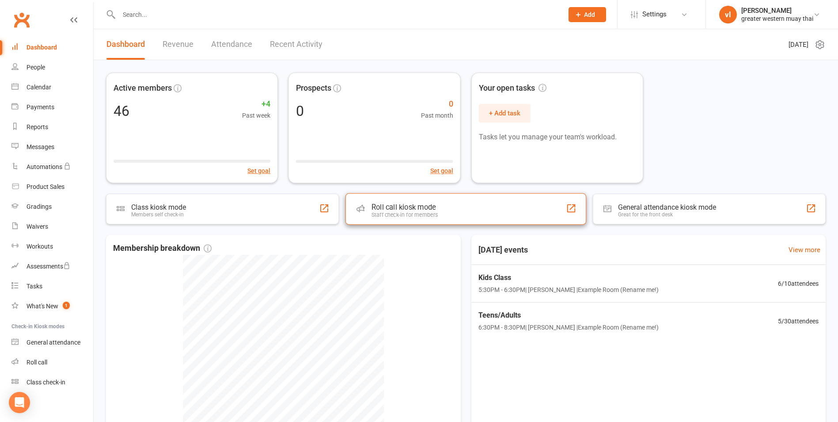
click at [394, 203] on div "Roll call kiosk mode" at bounding box center [405, 207] width 66 height 9
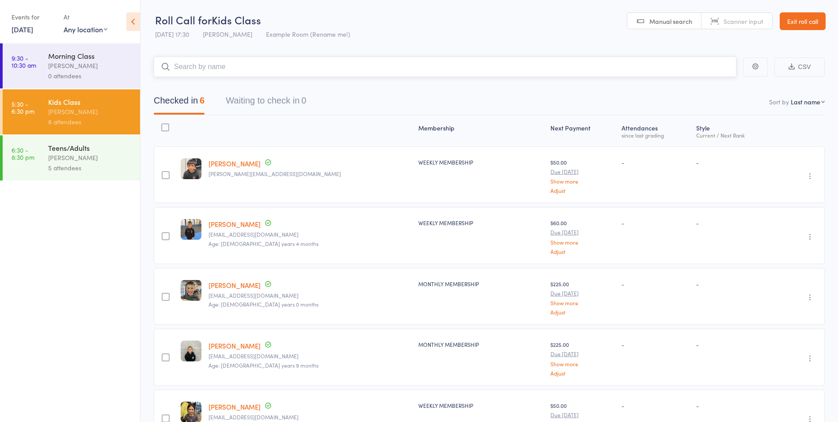
click at [489, 61] on input "search" at bounding box center [445, 67] width 583 height 20
click at [321, 70] on input "search" at bounding box center [445, 67] width 583 height 20
click at [80, 141] on div "Teens/Adults vince latorre 5 attendees" at bounding box center [94, 157] width 92 height 45
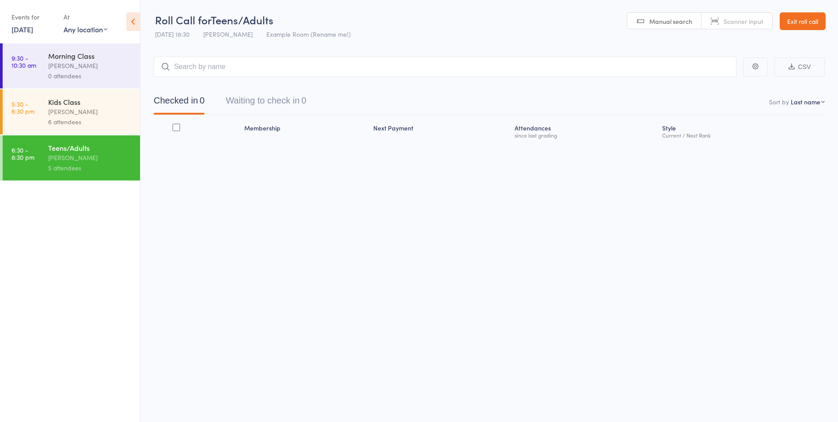
click at [86, 111] on div "[PERSON_NAME]" at bounding box center [90, 111] width 84 height 10
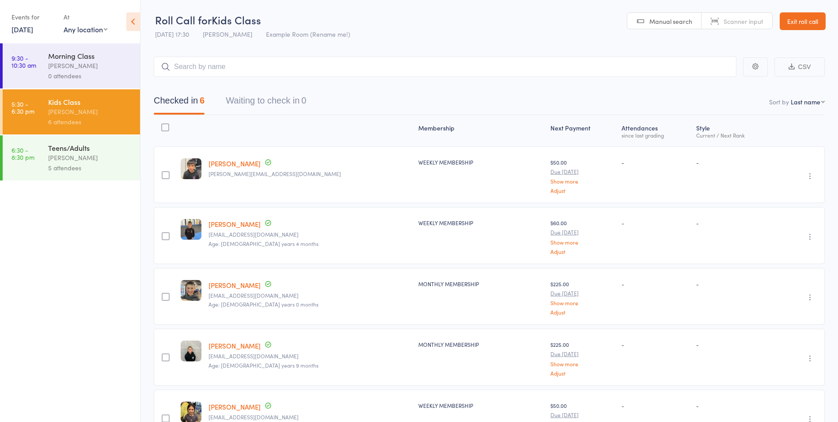
drag, startPoint x: 116, startPoint y: 153, endPoint x: 111, endPoint y: 154, distance: 4.9
click at [116, 154] on div "[PERSON_NAME]" at bounding box center [90, 157] width 84 height 10
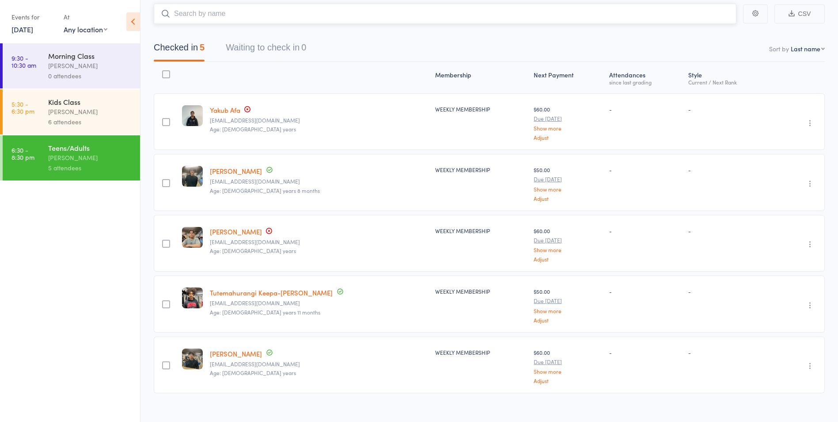
scroll to position [61, 0]
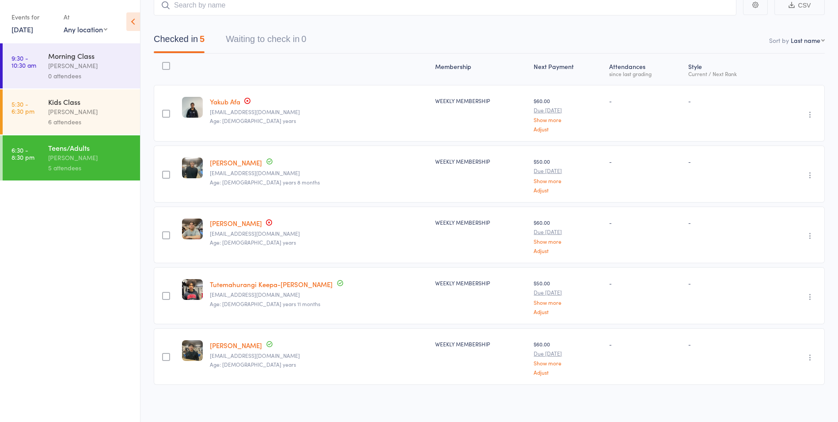
click at [103, 144] on div "Teens/Adults" at bounding box center [90, 148] width 84 height 10
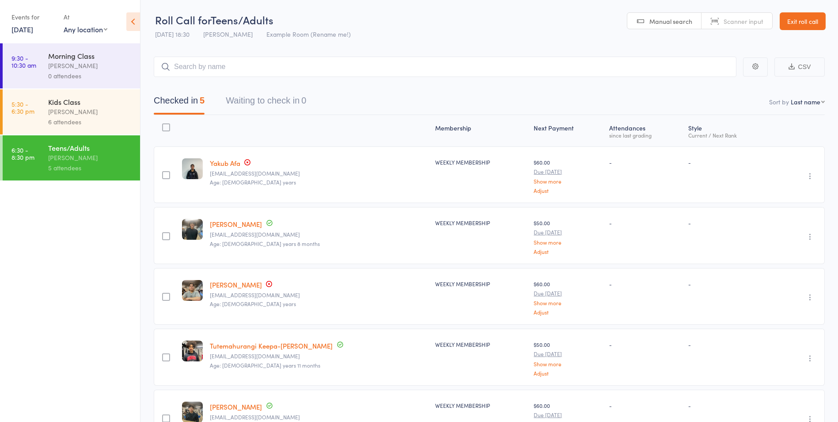
click at [65, 93] on div "Kids Class vince latorre 6 attendees" at bounding box center [94, 111] width 92 height 45
click at [83, 128] on div "Kids Class vince latorre 6 attendees" at bounding box center [94, 111] width 92 height 45
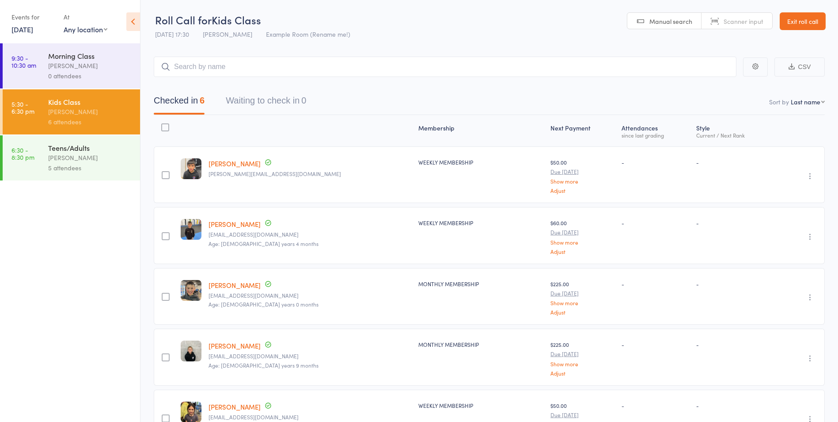
click at [109, 169] on div "5 attendees" at bounding box center [90, 168] width 84 height 10
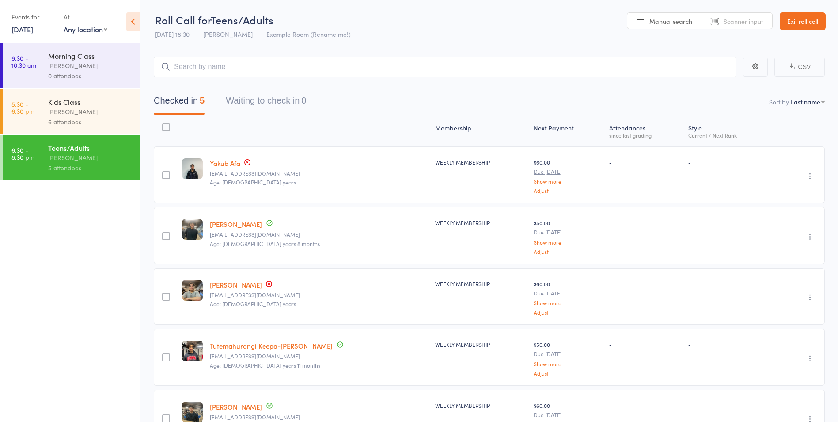
click at [800, 17] on link "Exit roll call" at bounding box center [803, 21] width 46 height 18
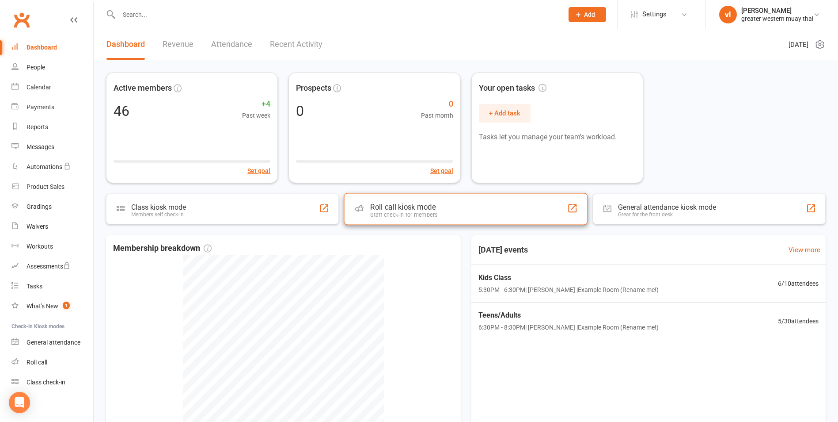
click at [480, 207] on div "Roll call kiosk mode Staff check-in for members" at bounding box center [466, 209] width 244 height 32
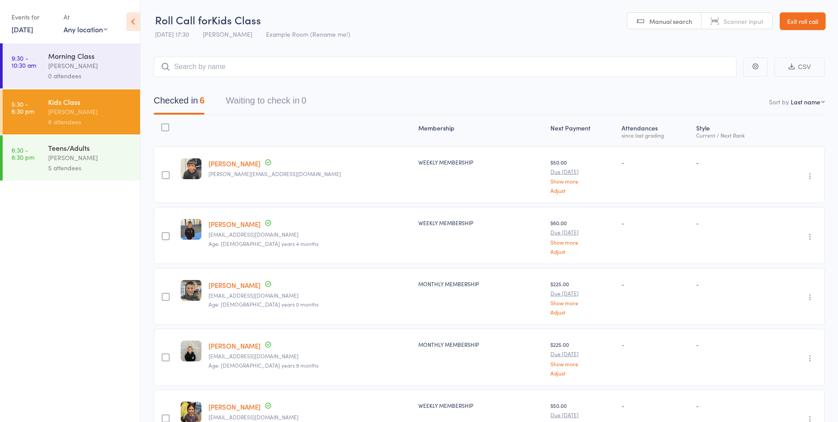
click at [799, 23] on link "Exit roll call" at bounding box center [803, 21] width 46 height 18
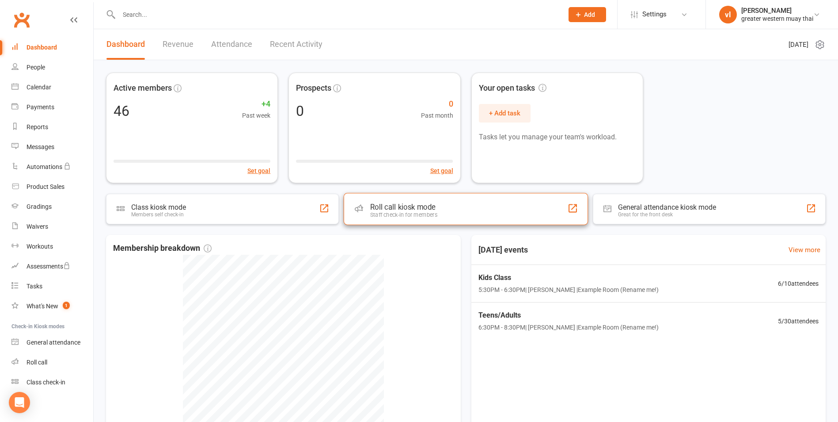
click at [502, 195] on div "Roll call kiosk mode Staff check-in for members" at bounding box center [466, 209] width 244 height 32
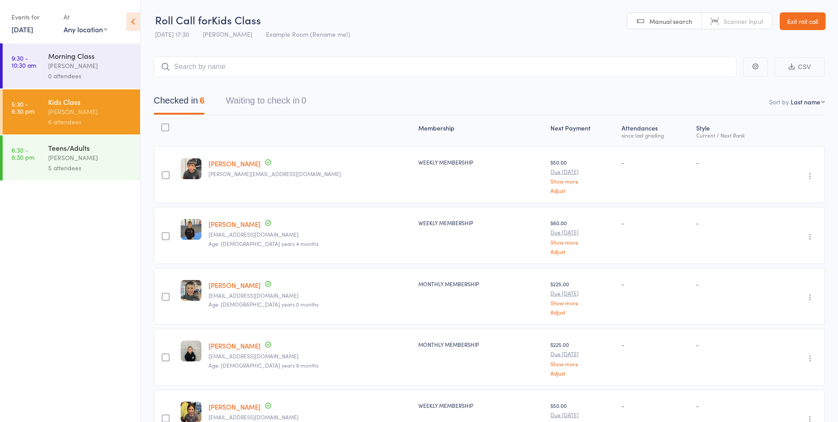
drag, startPoint x: 87, startPoint y: 151, endPoint x: 80, endPoint y: 152, distance: 7.1
click at [87, 151] on div "Teens/Adults" at bounding box center [90, 148] width 84 height 10
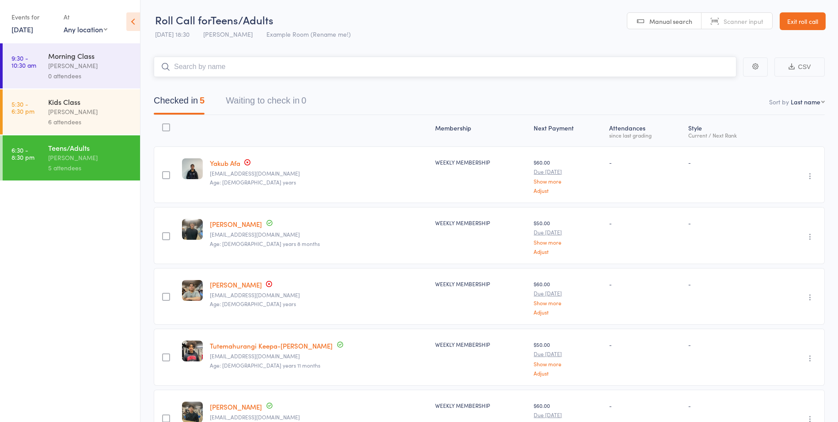
click at [335, 69] on input "search" at bounding box center [445, 67] width 583 height 20
type input "nam"
click at [709, 83] on link "Drop in" at bounding box center [713, 86] width 29 height 14
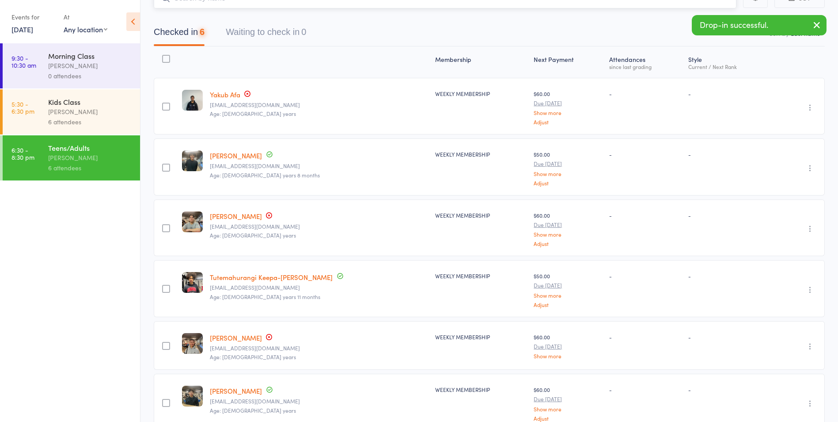
scroll to position [114, 0]
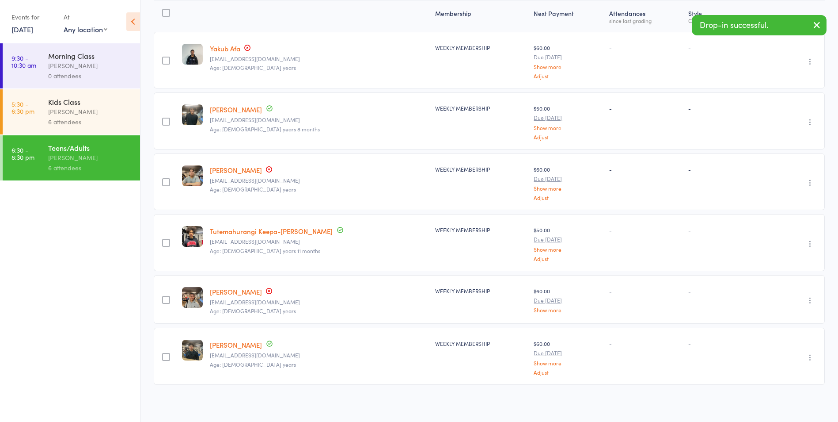
click at [235, 291] on link "[PERSON_NAME]" at bounding box center [236, 291] width 52 height 9
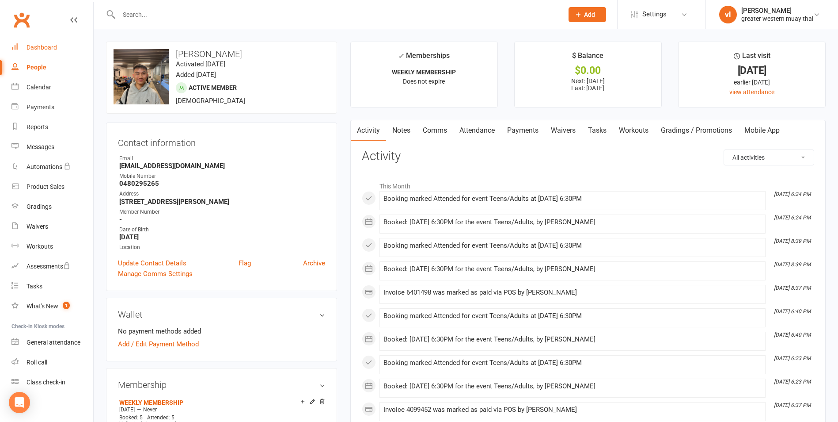
click at [22, 50] on link "Dashboard" at bounding box center [52, 48] width 82 height 20
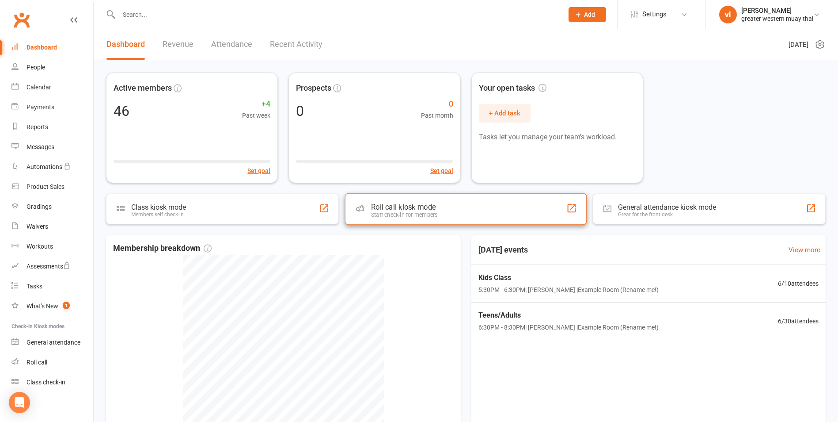
click at [516, 216] on div "Roll call kiosk mode Staff check-in for members" at bounding box center [466, 209] width 242 height 32
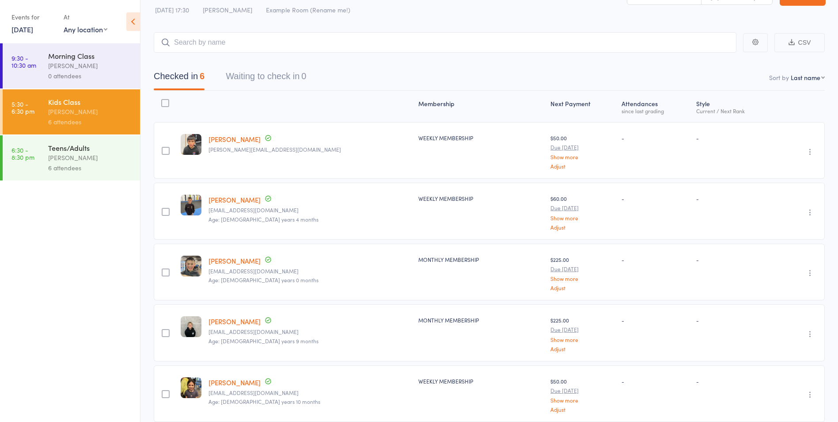
scroll to position [44, 0]
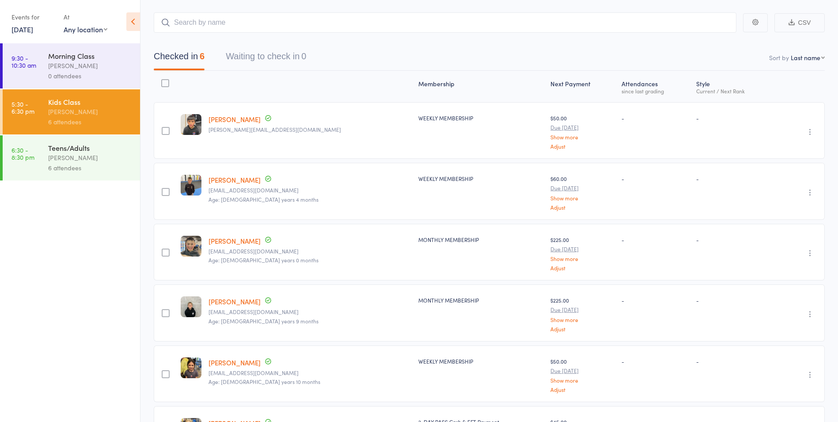
click at [80, 157] on div "[PERSON_NAME]" at bounding box center [90, 157] width 84 height 10
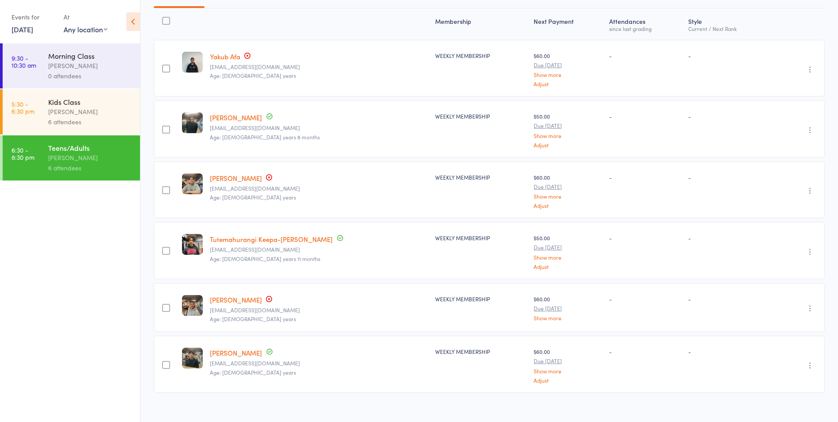
scroll to position [114, 0]
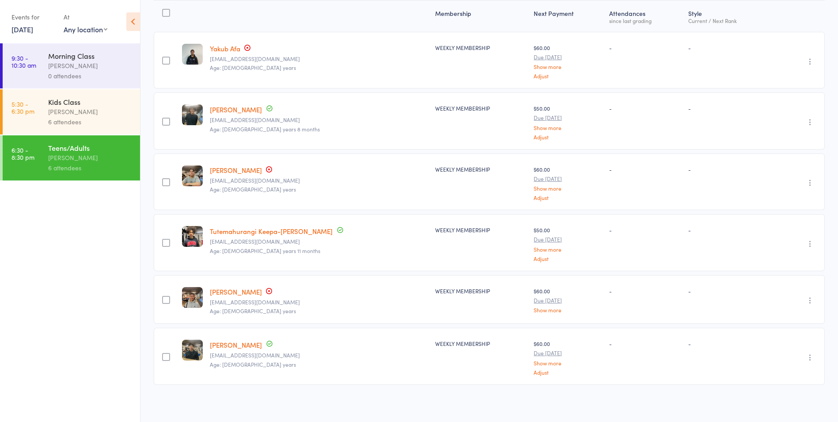
click at [240, 291] on link "[PERSON_NAME]" at bounding box center [236, 291] width 52 height 9
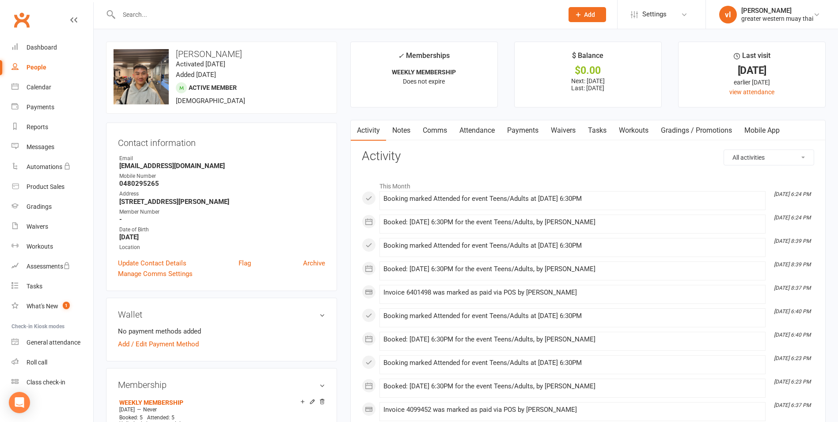
click at [530, 135] on link "Payments" at bounding box center [523, 130] width 44 height 20
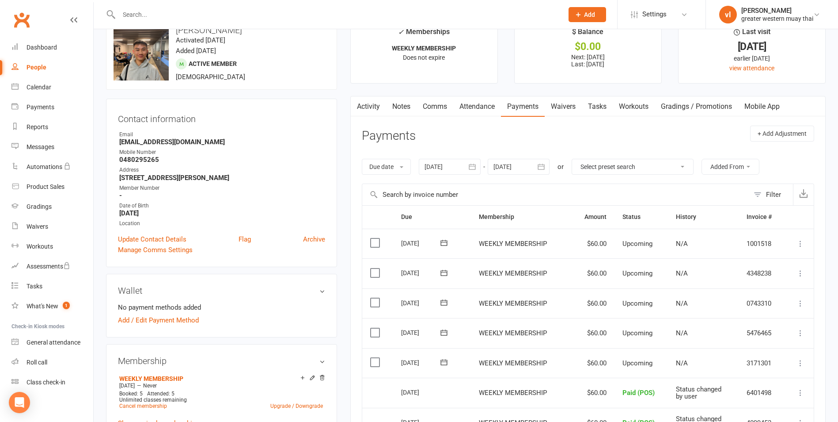
scroll to position [44, 0]
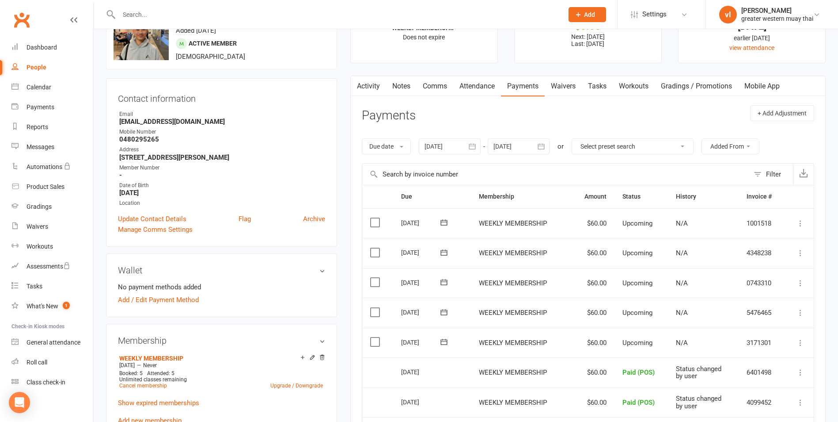
click at [799, 342] on icon at bounding box center [800, 342] width 9 height 9
click at [757, 383] on link "Mark as Paid (POS)" at bounding box center [761, 378] width 87 height 18
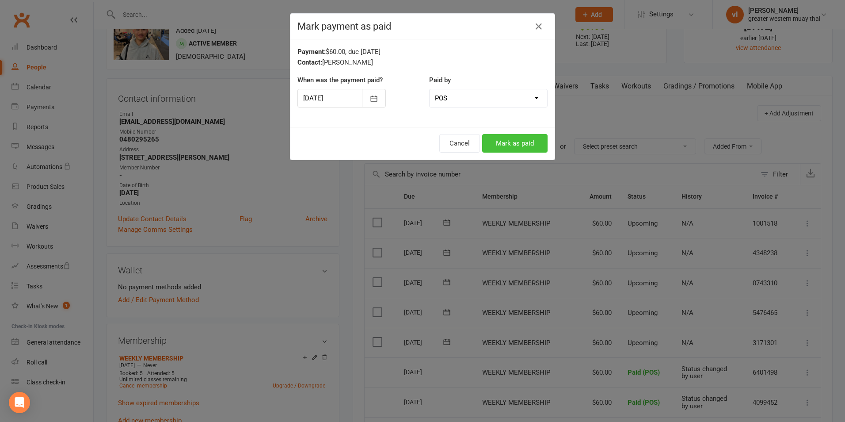
click at [492, 139] on button "Mark as paid" at bounding box center [514, 143] width 65 height 19
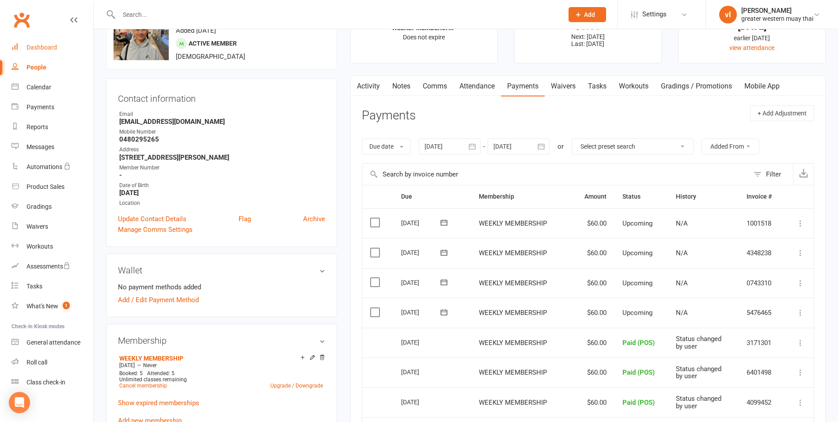
click at [72, 49] on link "Dashboard" at bounding box center [52, 48] width 82 height 20
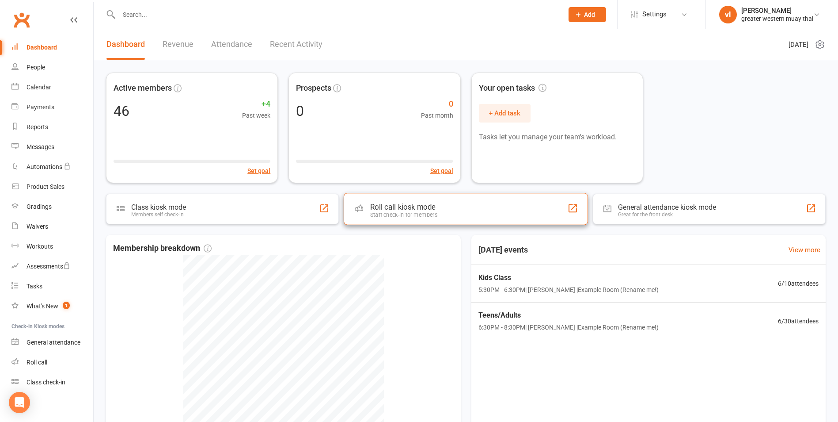
click at [360, 211] on icon at bounding box center [359, 208] width 8 height 8
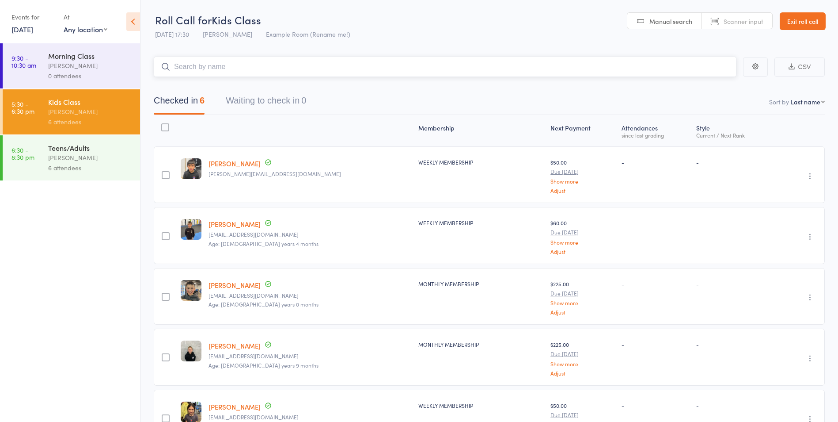
click at [277, 70] on input "search" at bounding box center [445, 67] width 583 height 20
click at [72, 163] on div "6 attendees" at bounding box center [90, 168] width 84 height 10
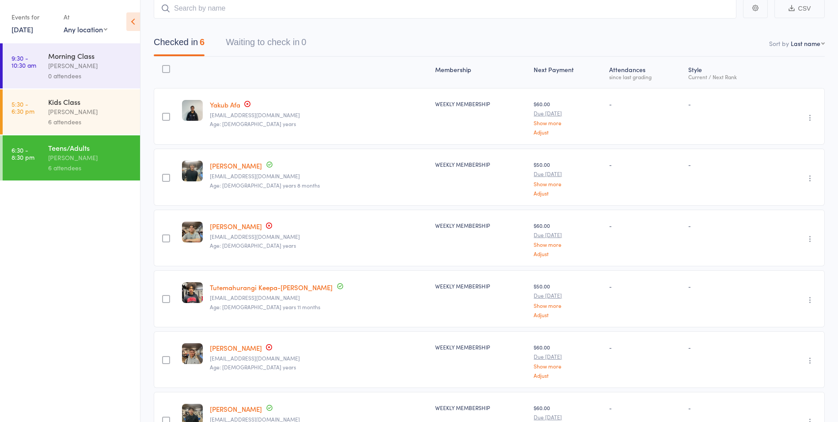
scroll to position [122, 0]
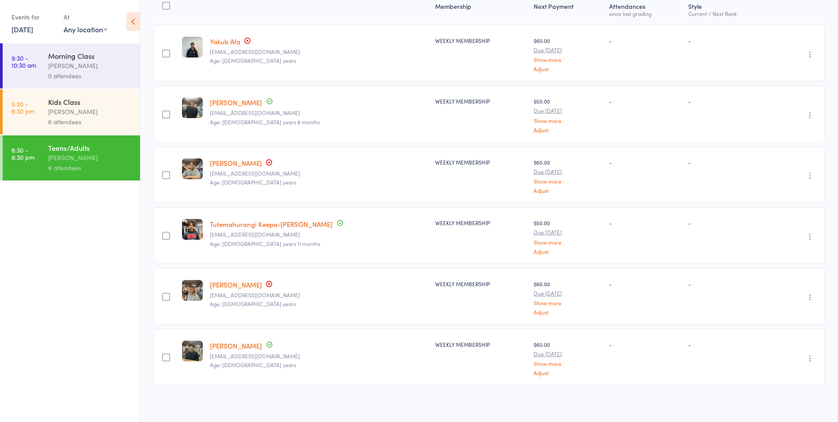
click at [247, 281] on link "[PERSON_NAME]" at bounding box center [236, 284] width 52 height 9
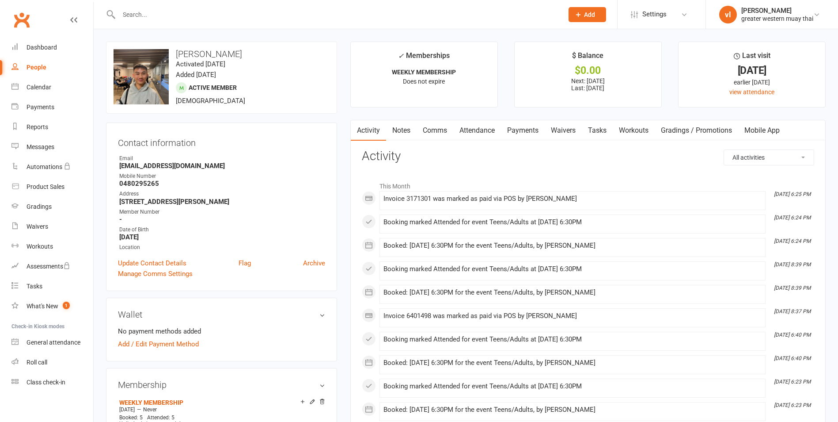
click at [529, 122] on link "Payments" at bounding box center [523, 130] width 44 height 20
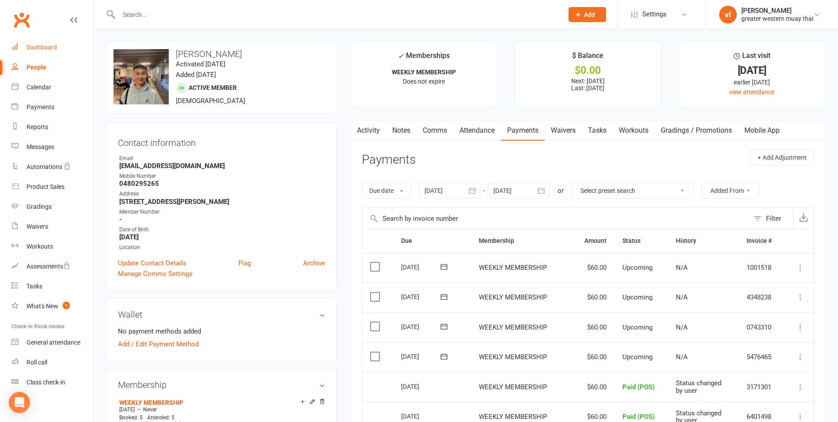
click at [61, 46] on link "Dashboard" at bounding box center [52, 48] width 82 height 20
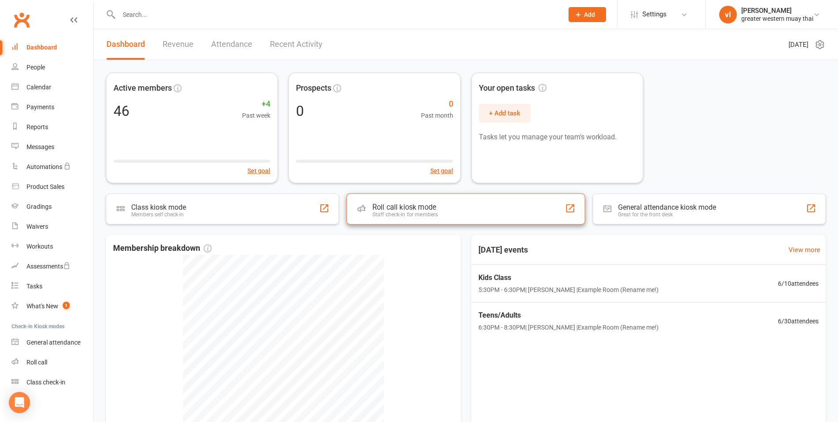
click at [375, 205] on div "Roll call kiosk mode" at bounding box center [406, 207] width 66 height 8
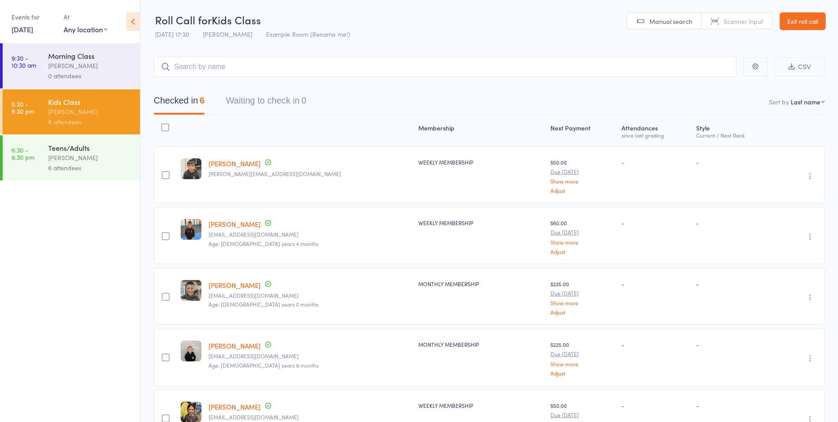
click at [102, 158] on div "[PERSON_NAME]" at bounding box center [90, 157] width 84 height 10
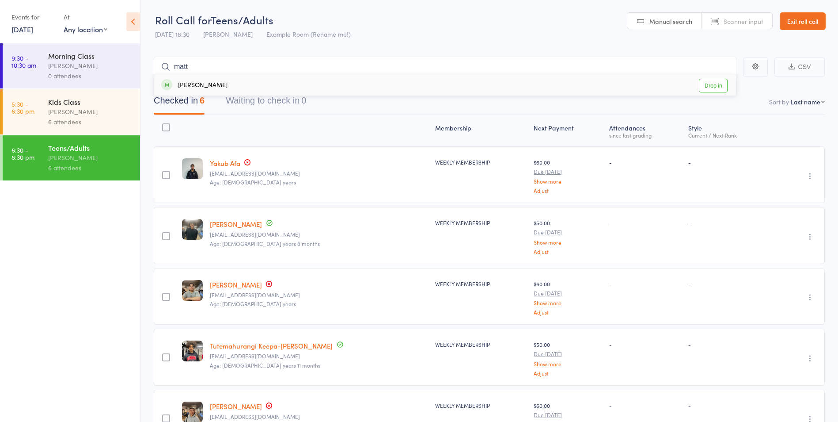
type input "matt"
click at [708, 83] on link "Drop in" at bounding box center [713, 86] width 29 height 14
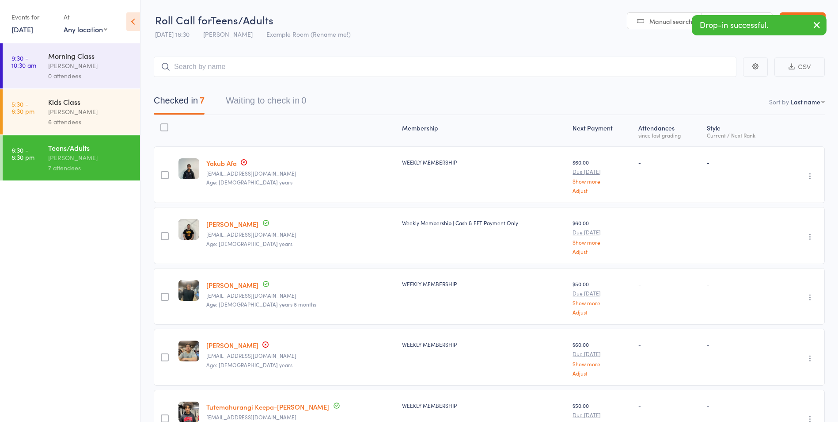
click at [818, 23] on body "Drop-in successful. Roll Call for Teens/Adults 15 Sep 18:30 vince latorre Examp…" at bounding box center [419, 211] width 838 height 422
click at [252, 65] on input "search" at bounding box center [445, 67] width 583 height 20
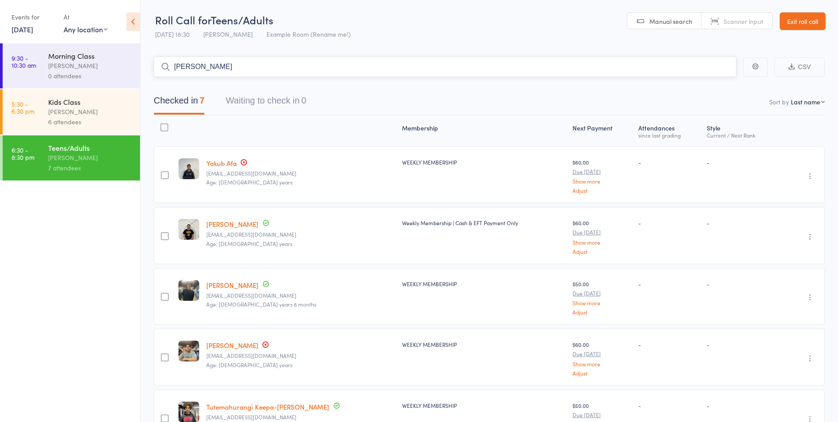
drag, startPoint x: 661, startPoint y: 69, endPoint x: 631, endPoint y: 66, distance: 30.3
click at [658, 69] on input "pranav" at bounding box center [445, 67] width 583 height 20
type input "pranav"
click at [713, 83] on link "Drop in" at bounding box center [713, 86] width 29 height 14
type input "arm"
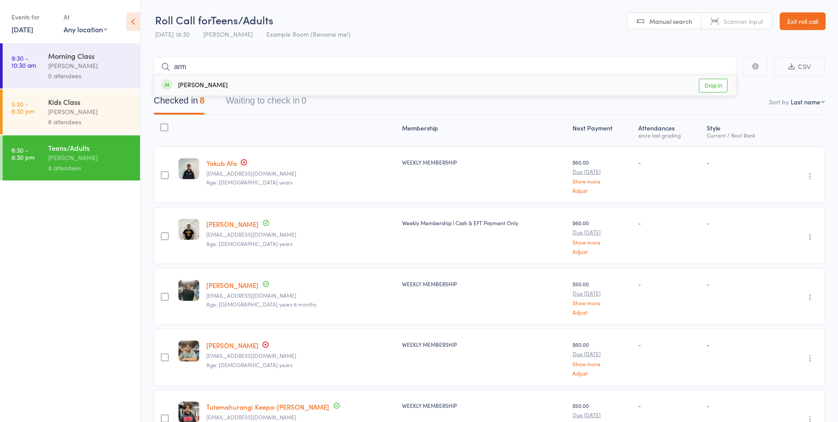
click at [707, 87] on link "Drop in" at bounding box center [713, 86] width 29 height 14
click at [315, 74] on input "search" at bounding box center [445, 67] width 583 height 20
click at [319, 76] on input "search" at bounding box center [445, 67] width 583 height 20
click at [316, 76] on input "search" at bounding box center [445, 67] width 583 height 20
click at [596, 72] on input "dang" at bounding box center [445, 67] width 583 height 20
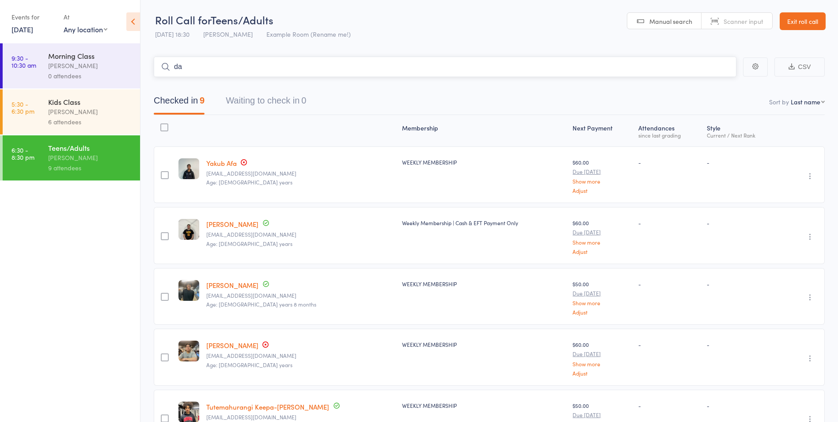
type input "d"
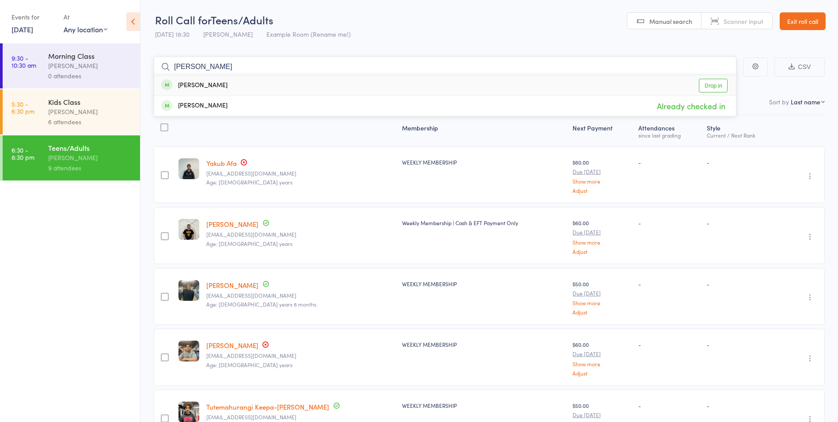
type input "kevin"
click at [706, 87] on link "Drop in" at bounding box center [713, 86] width 29 height 14
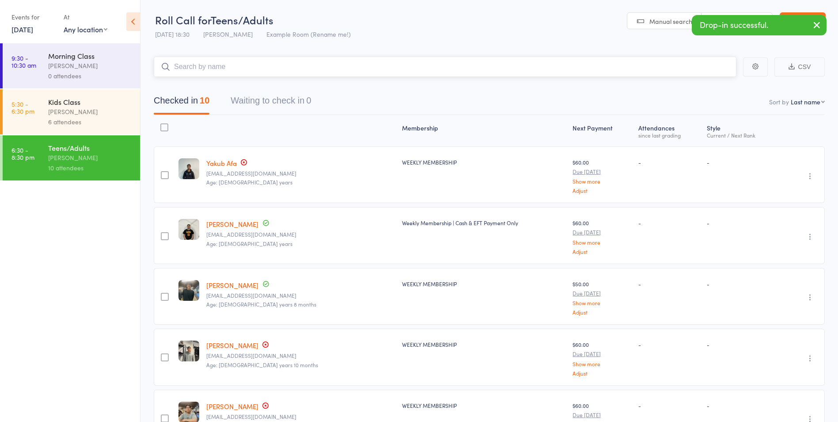
click at [487, 65] on input "search" at bounding box center [445, 67] width 583 height 20
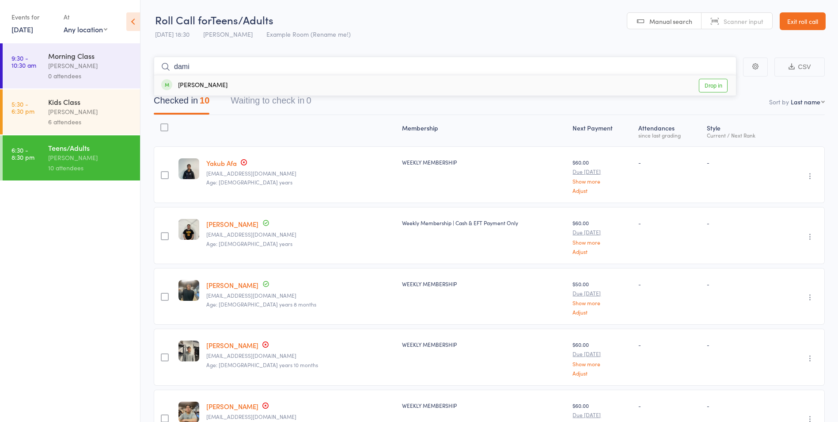
type input "dami"
click at [710, 82] on link "Drop in" at bounding box center [713, 86] width 29 height 14
type input "de"
click at [715, 80] on link "Drop in" at bounding box center [713, 86] width 29 height 14
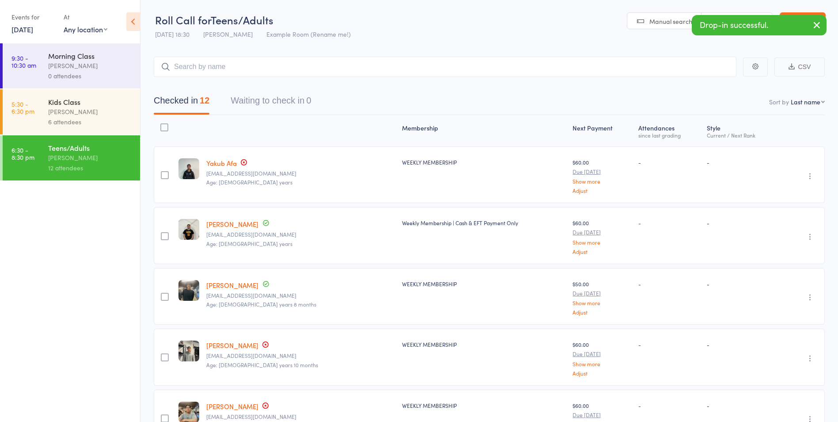
click at [818, 24] on icon "button" at bounding box center [817, 24] width 11 height 11
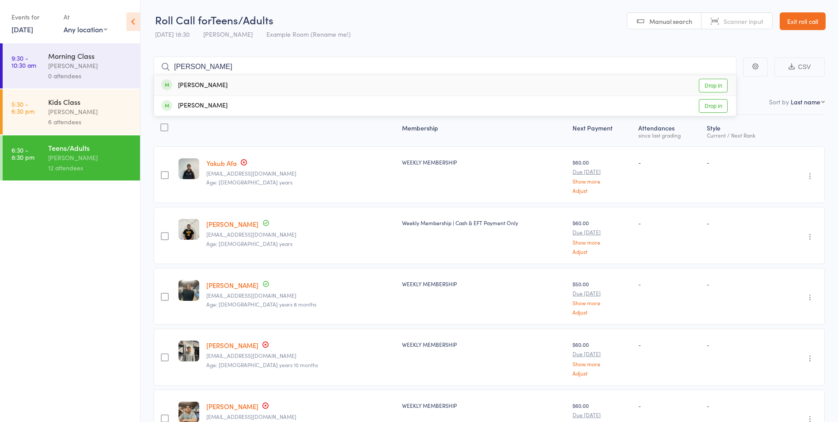
type input "[PERSON_NAME]"
click at [716, 86] on link "Drop in" at bounding box center [713, 86] width 29 height 14
click at [100, 122] on div "6 attendees" at bounding box center [90, 122] width 84 height 10
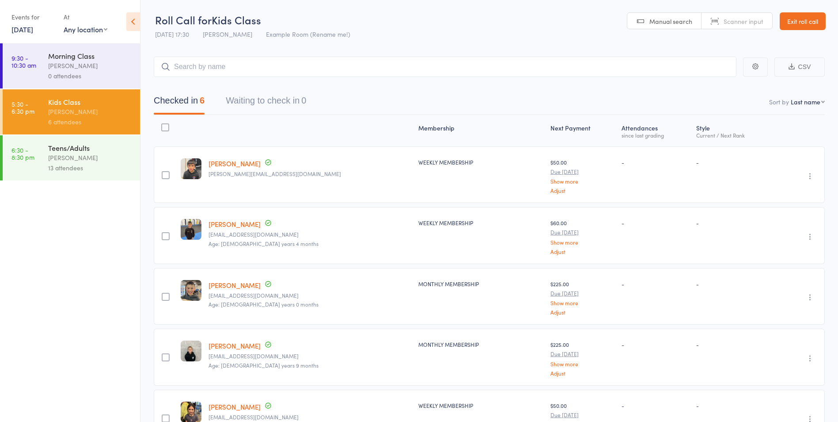
click at [92, 147] on div "Teens/Adults" at bounding box center [90, 148] width 84 height 10
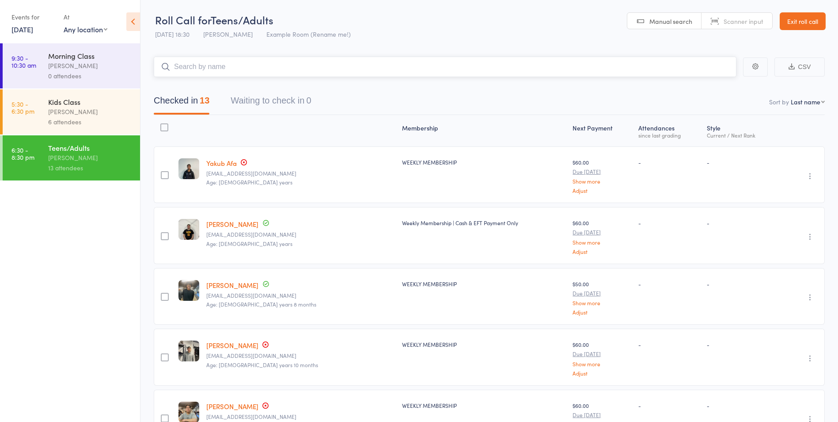
click at [309, 62] on input "search" at bounding box center [445, 67] width 583 height 20
click at [192, 68] on input "ale" at bounding box center [445, 67] width 583 height 20
type input "[PERSON_NAME]"
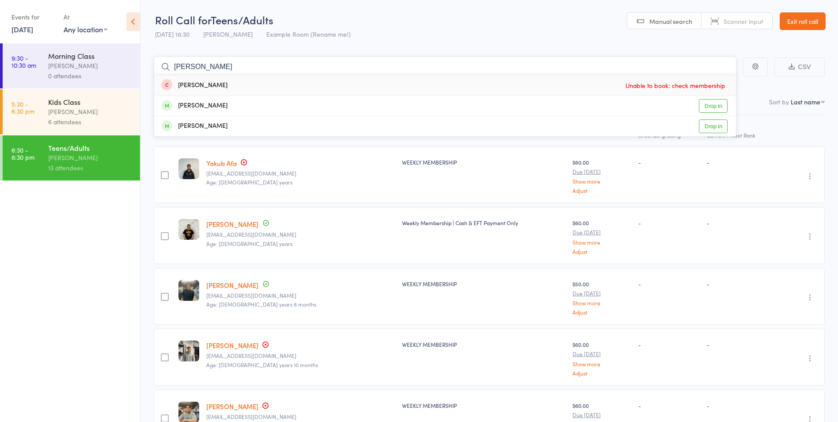
drag, startPoint x: 350, startPoint y: 61, endPoint x: 84, endPoint y: 57, distance: 265.2
click at [84, 57] on div "Roll Call for Teens/Adults [DATE] 18:30 [PERSON_NAME] Example Room (Rename me!)…" at bounding box center [419, 211] width 838 height 422
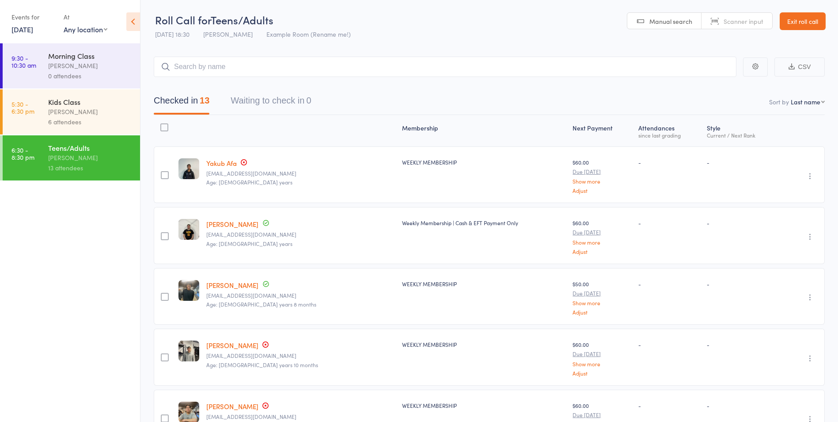
click at [817, 13] on link "Exit roll call" at bounding box center [803, 21] width 46 height 18
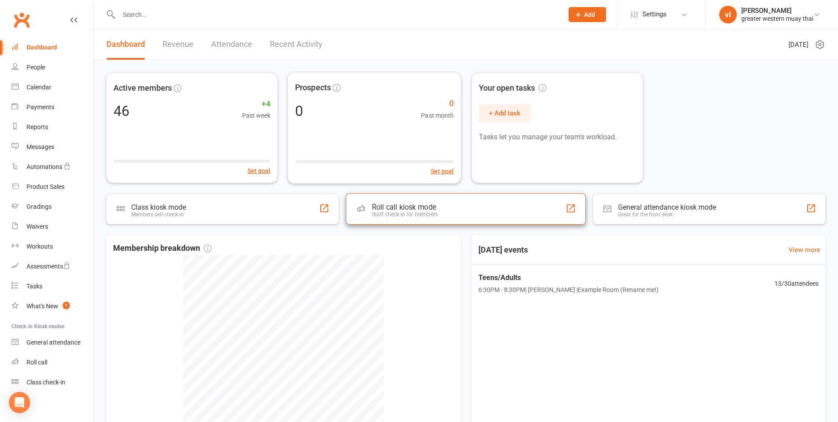
click at [394, 198] on div "Roll call kiosk mode Staff check-in for members" at bounding box center [466, 208] width 240 height 31
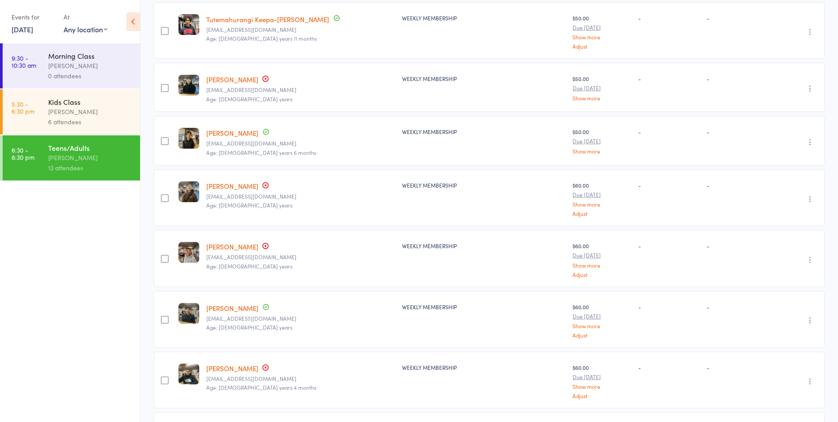
scroll to position [434, 0]
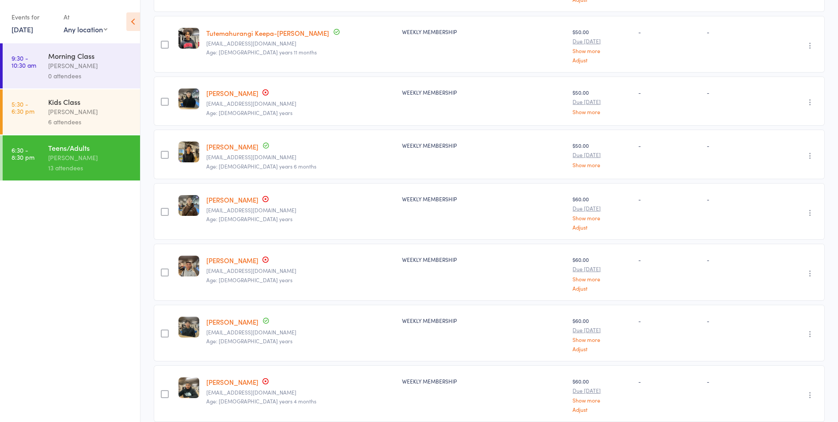
click at [808, 100] on icon "button" at bounding box center [810, 102] width 9 height 9
click at [790, 179] on li "Remove" at bounding box center [778, 179] width 73 height 12
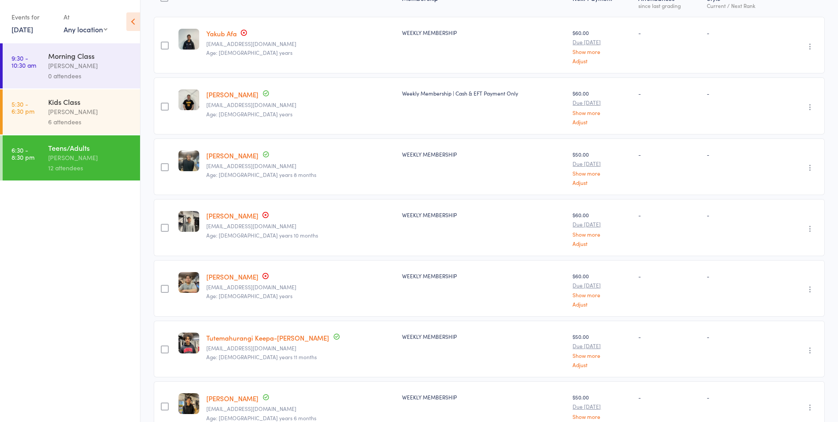
scroll to position [0, 0]
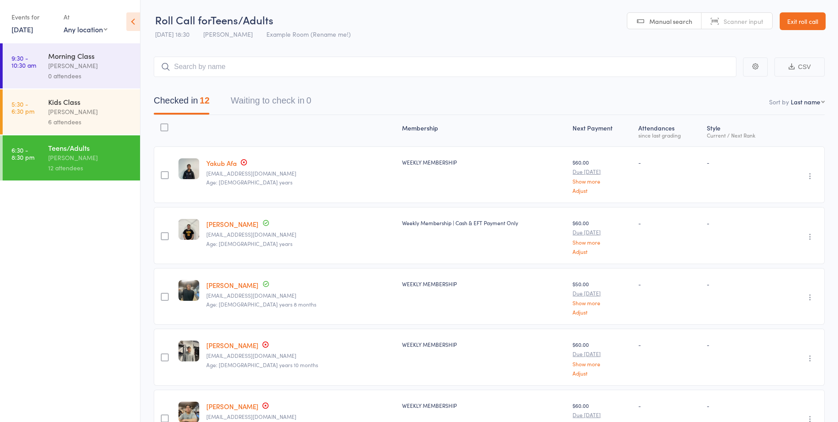
click at [812, 15] on link "Exit roll call" at bounding box center [803, 21] width 46 height 18
